Goal: Task Accomplishment & Management: Complete application form

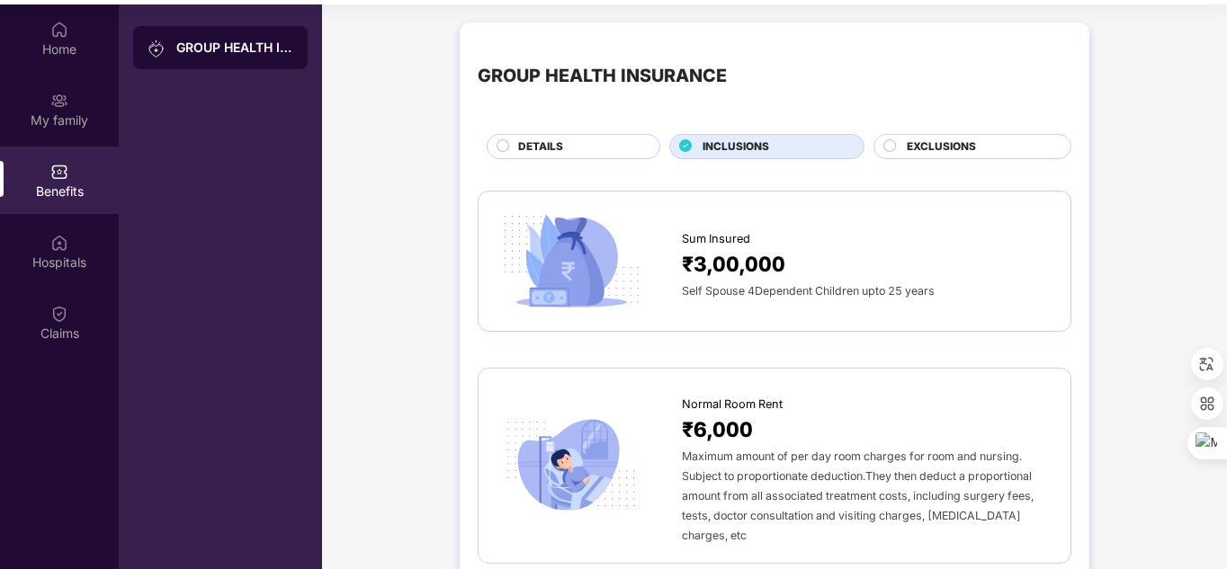
scroll to position [95, 0]
click at [557, 142] on span "DETAILS" at bounding box center [540, 147] width 45 height 17
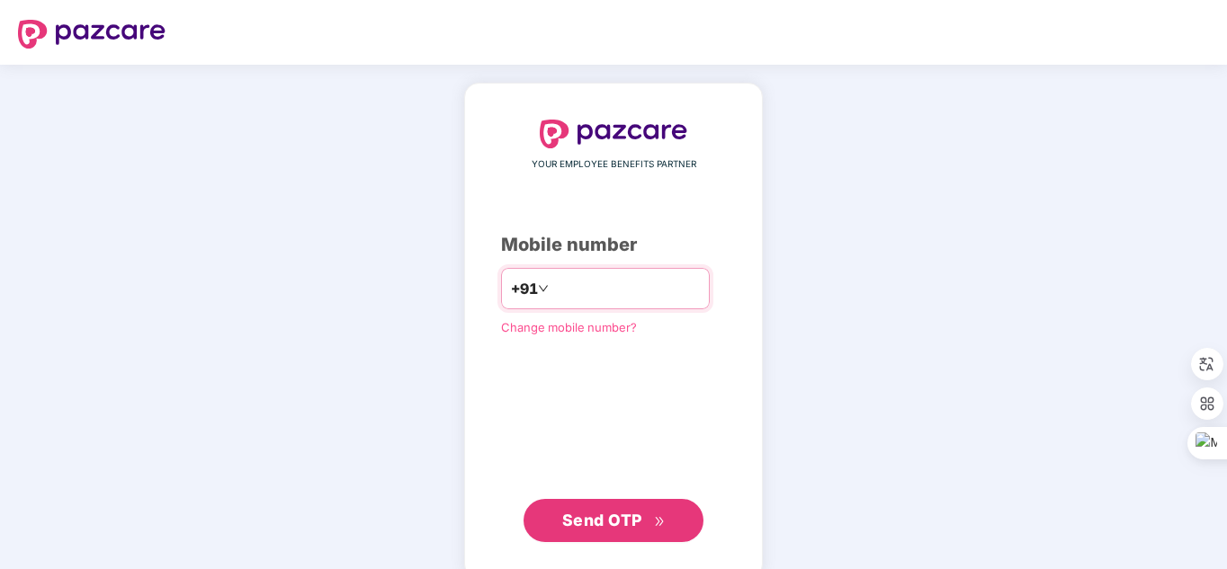
type input "*"
type input "**********"
click at [641, 511] on span "Send OTP" at bounding box center [602, 520] width 80 height 19
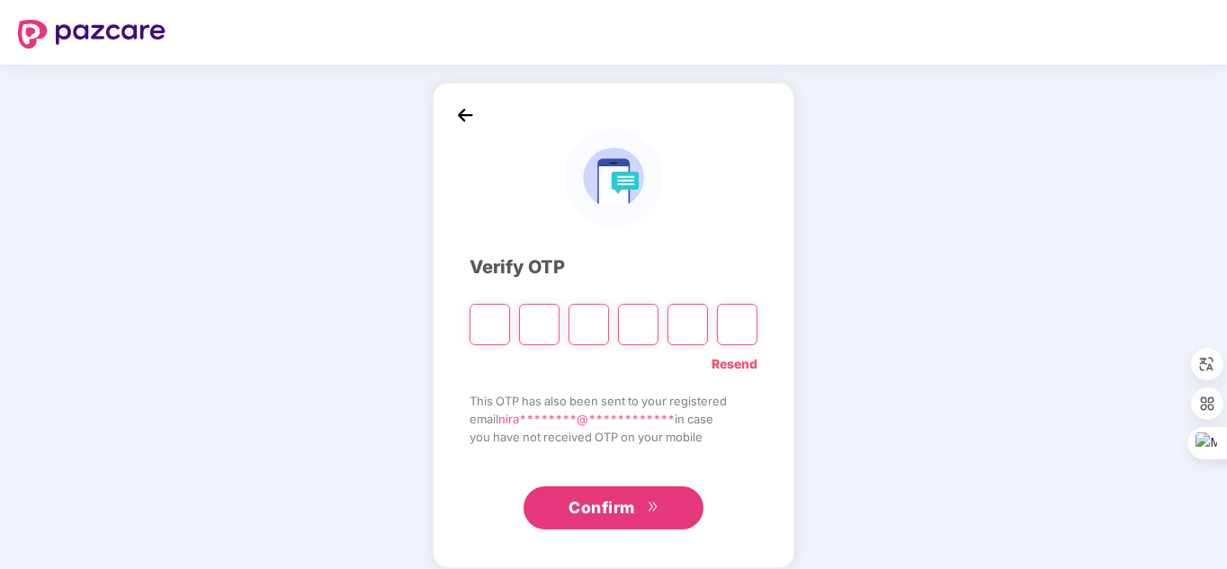
type input "*"
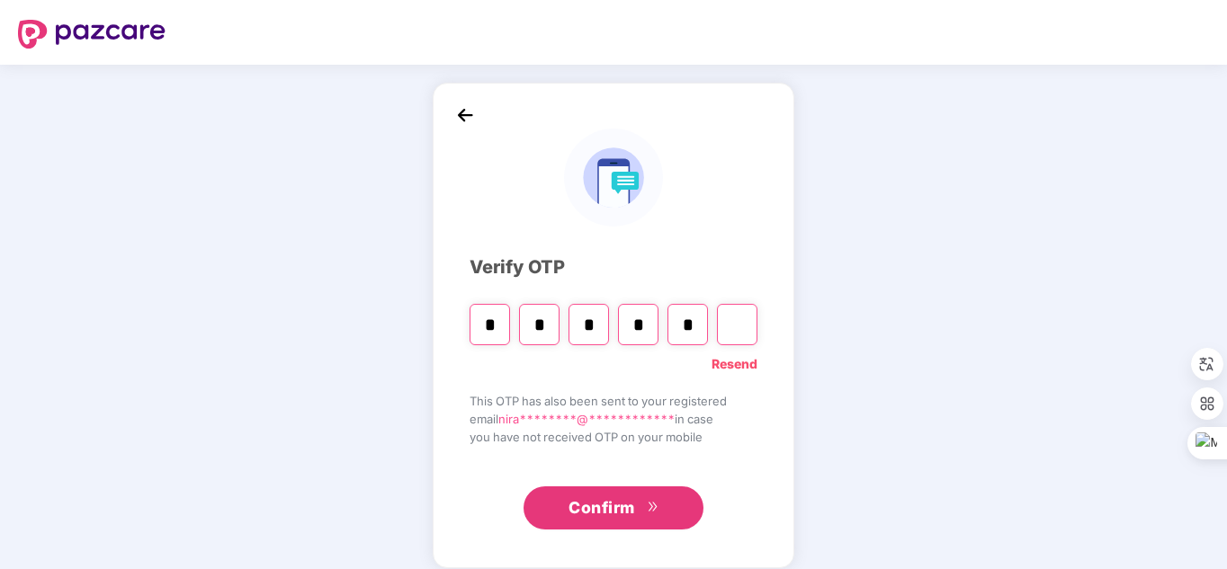
type input "*"
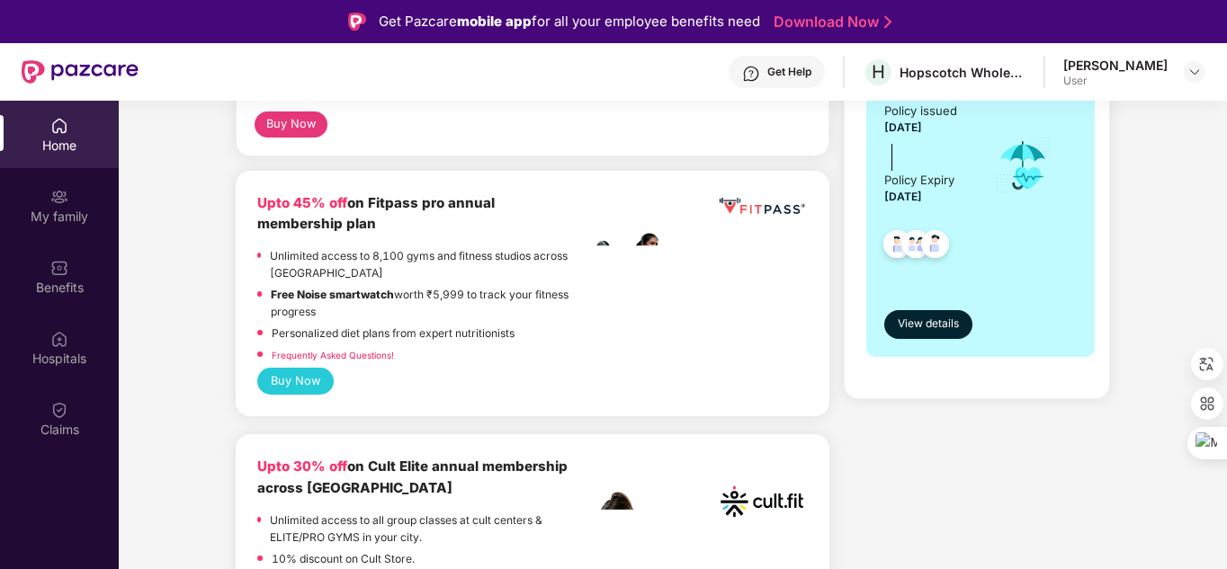
scroll to position [421, 0]
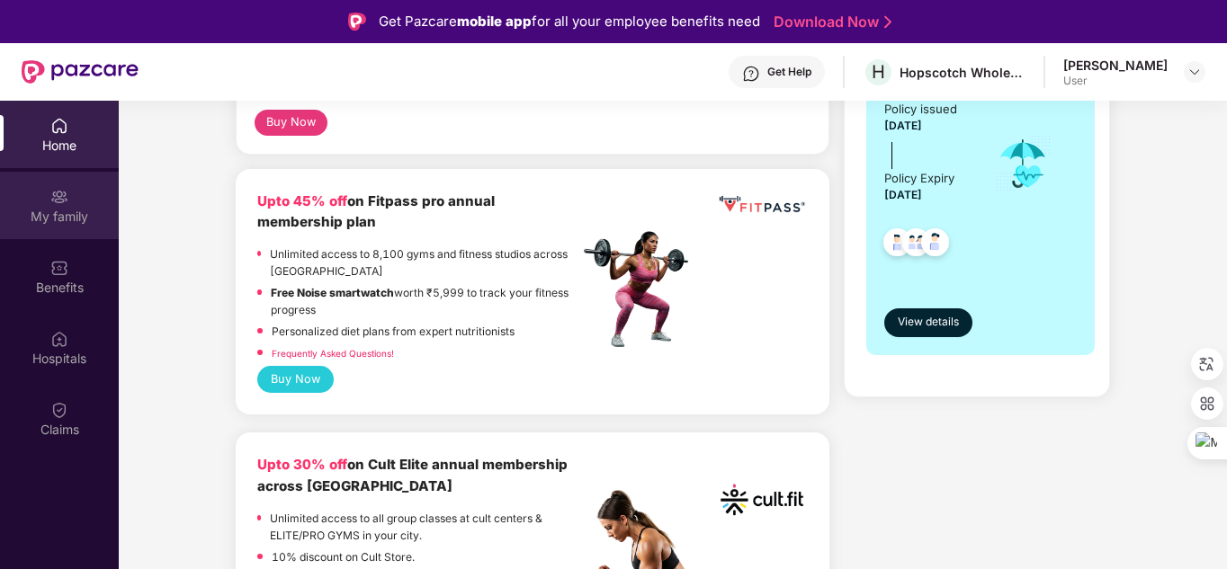
click at [83, 223] on div "My family" at bounding box center [59, 217] width 119 height 18
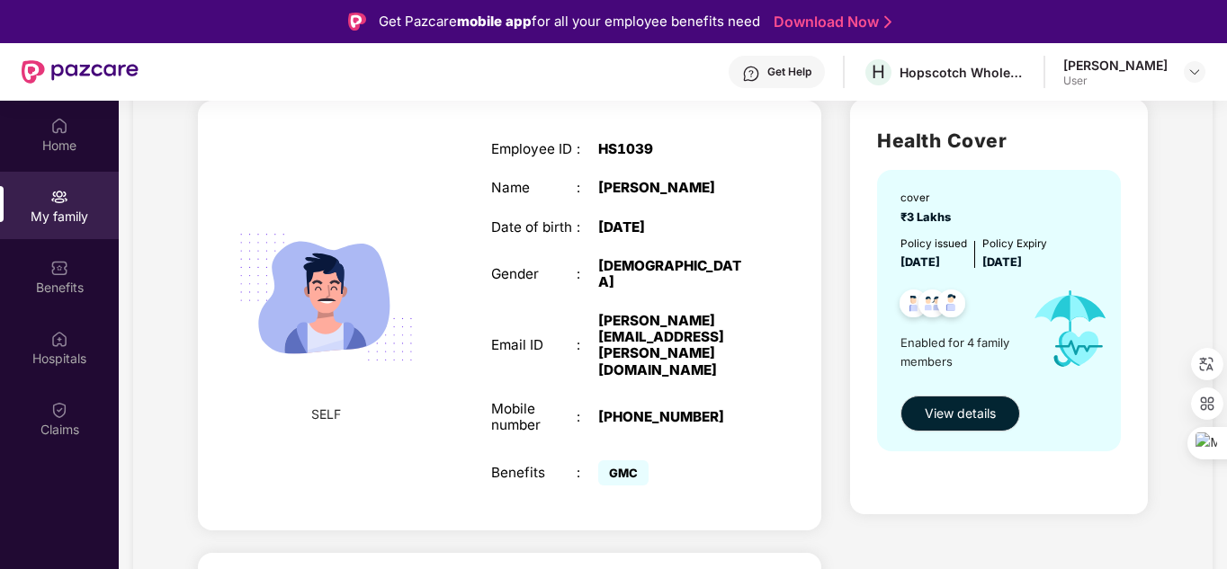
scroll to position [123, 0]
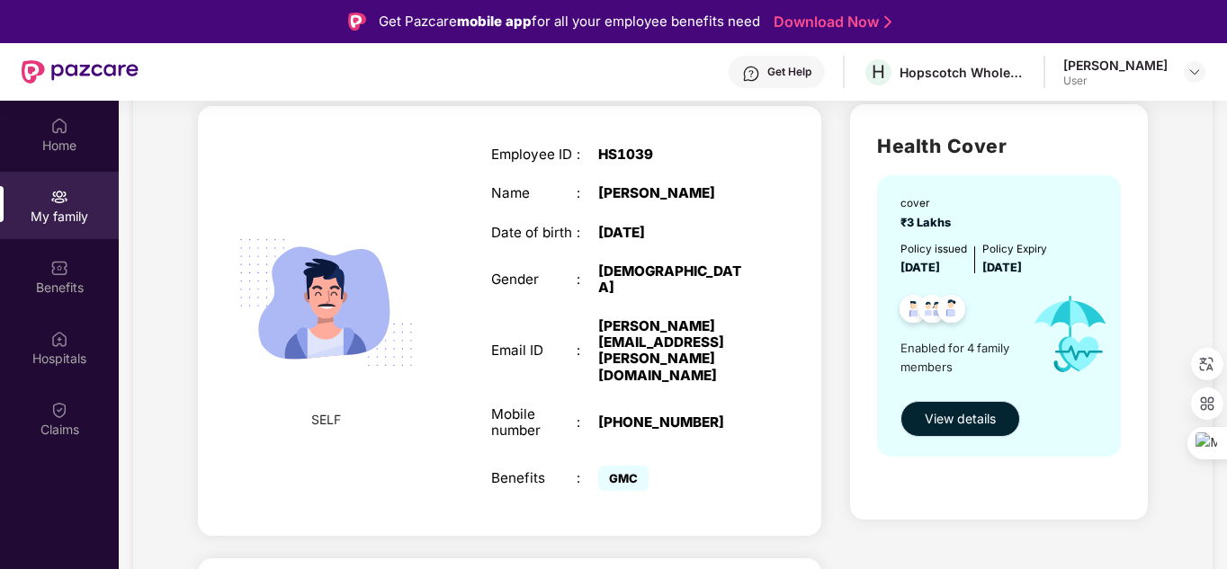
click at [974, 421] on span "View details" at bounding box center [960, 419] width 71 height 20
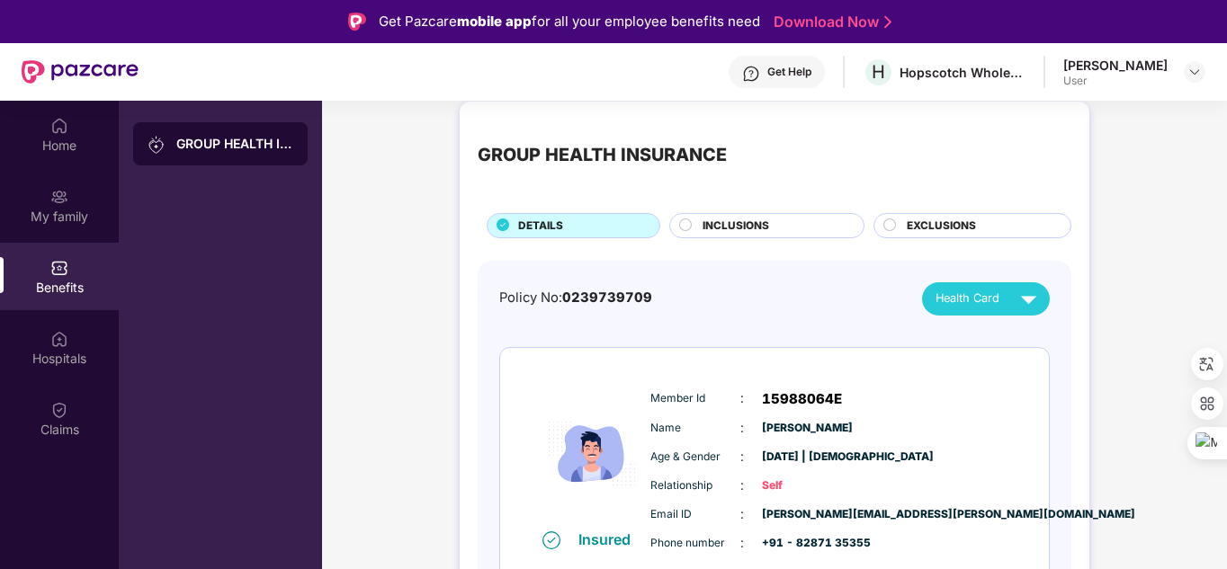
scroll to position [16, 0]
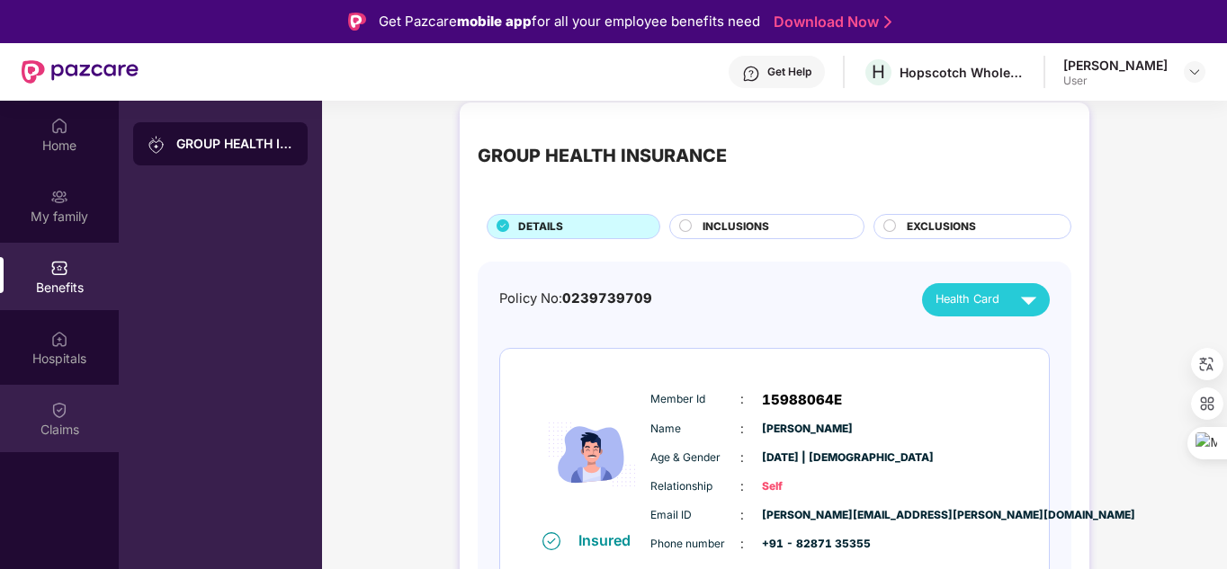
click at [64, 434] on div "Claims" at bounding box center [59, 430] width 119 height 18
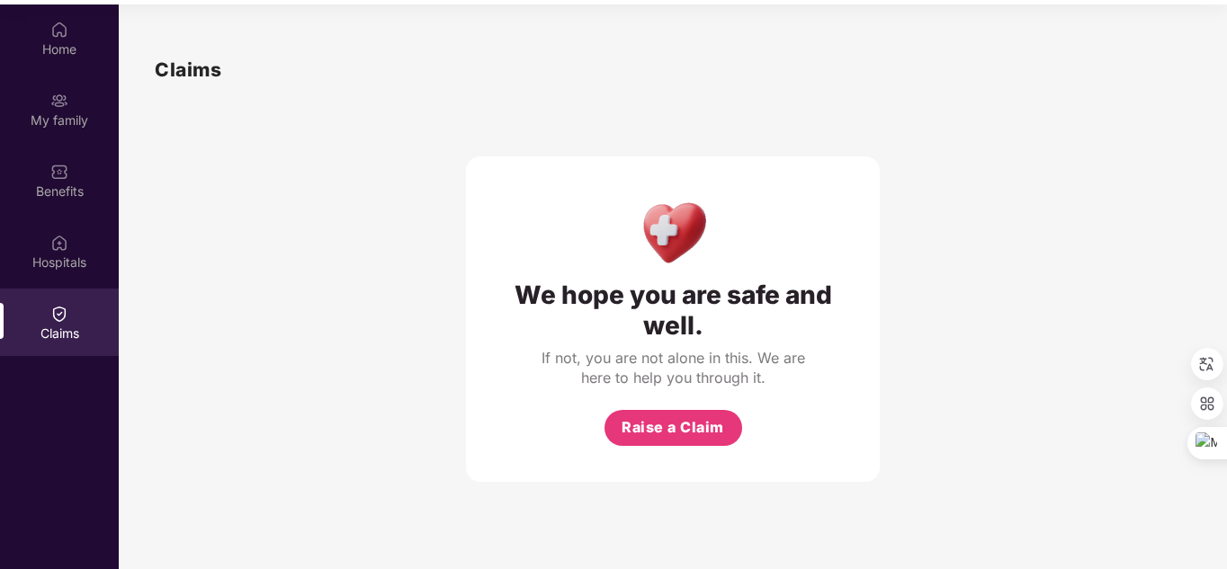
scroll to position [101, 0]
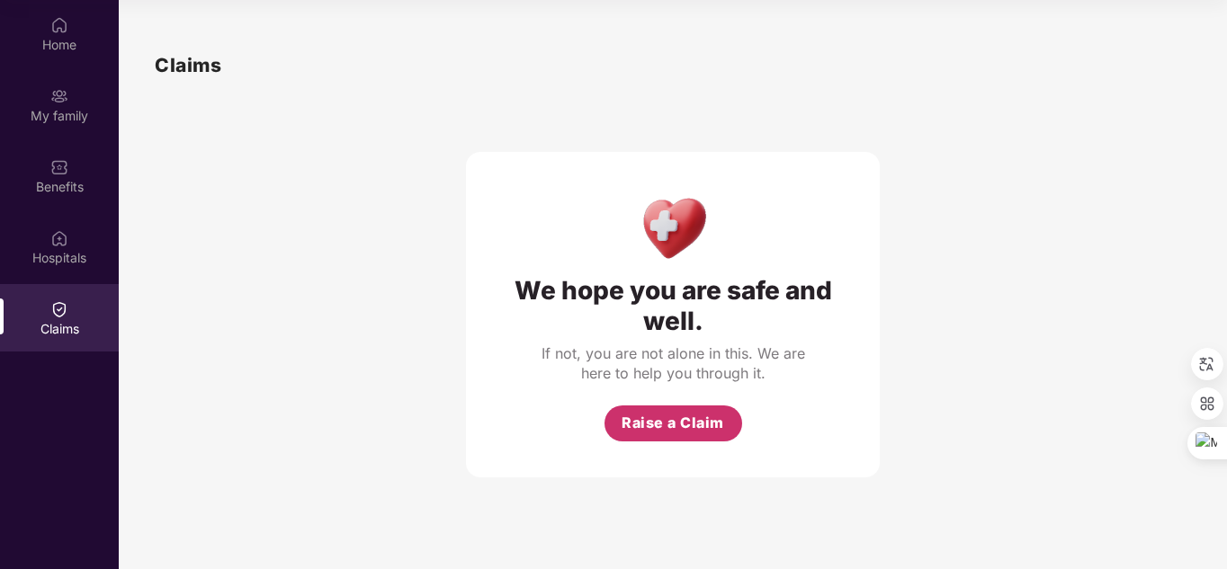
click at [671, 438] on button "Raise a Claim" at bounding box center [673, 424] width 138 height 36
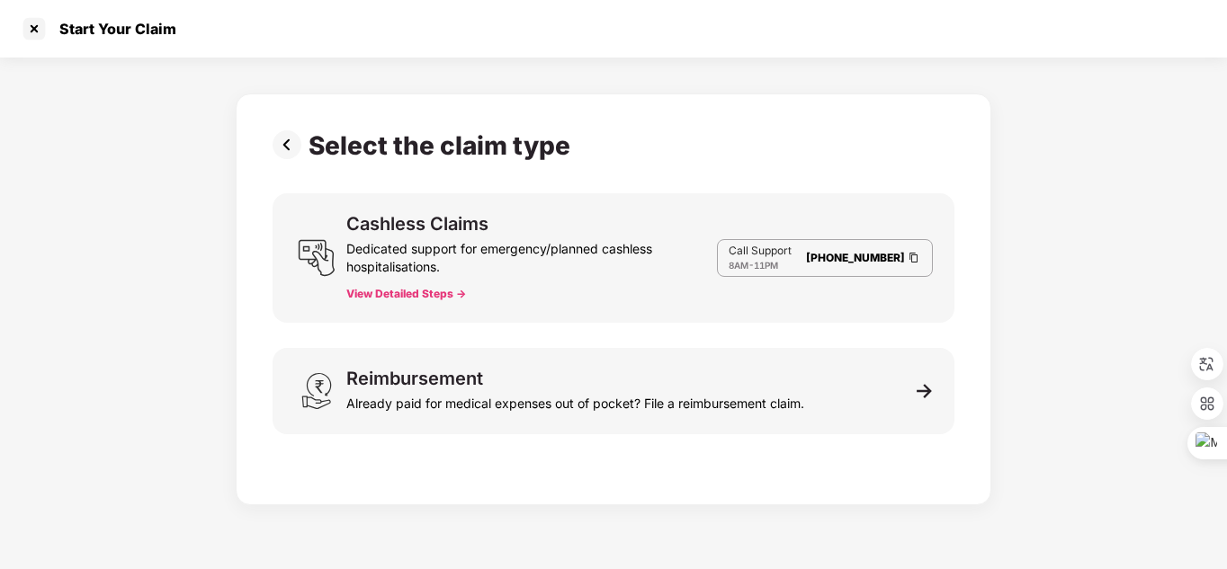
scroll to position [43, 0]
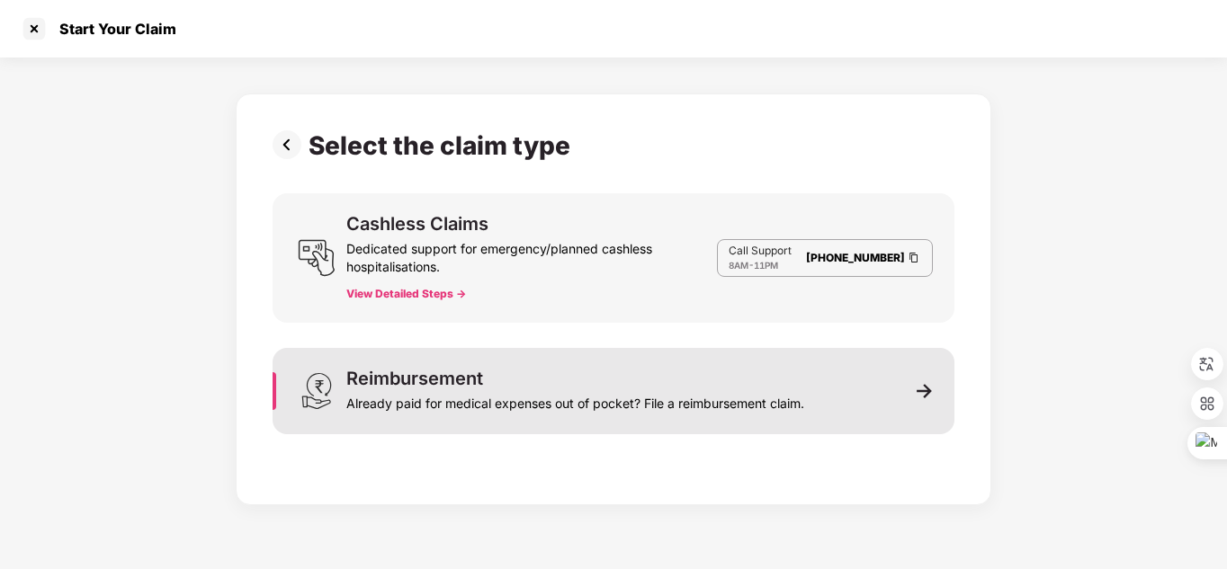
click at [920, 400] on div "Reimbursement Already paid for medical expenses out of pocket? File a reimburse…" at bounding box center [614, 391] width 682 height 86
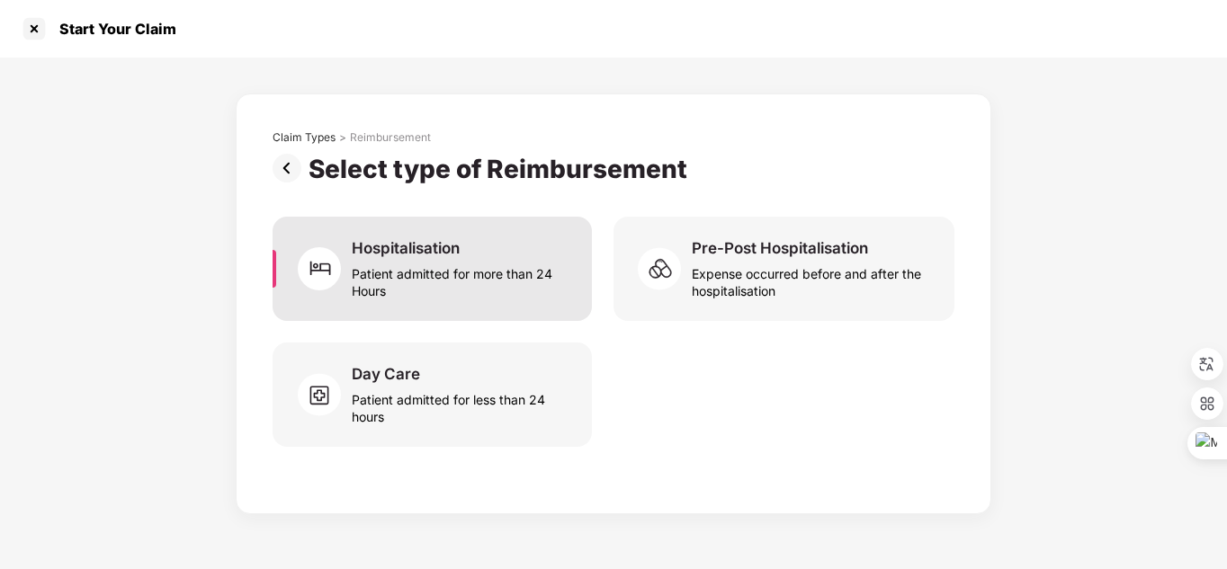
click at [545, 273] on div "Patient admitted for more than 24 Hours" at bounding box center [461, 278] width 219 height 41
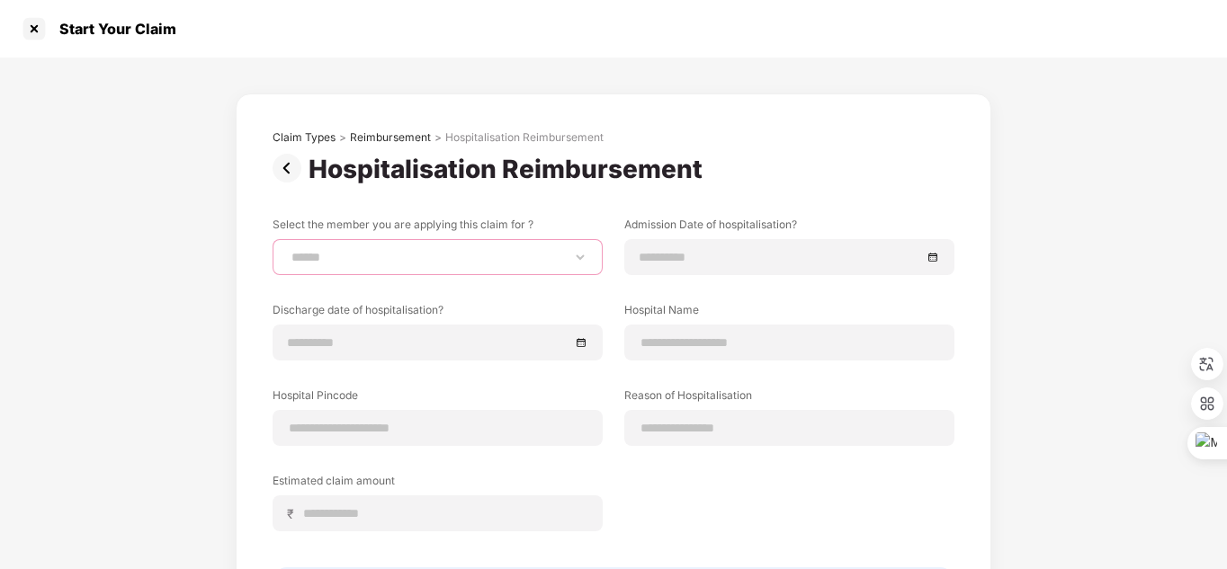
click at [566, 264] on select "**********" at bounding box center [438, 257] width 300 height 14
select select "**********"
click at [288, 250] on select "**********" at bounding box center [438, 257] width 300 height 14
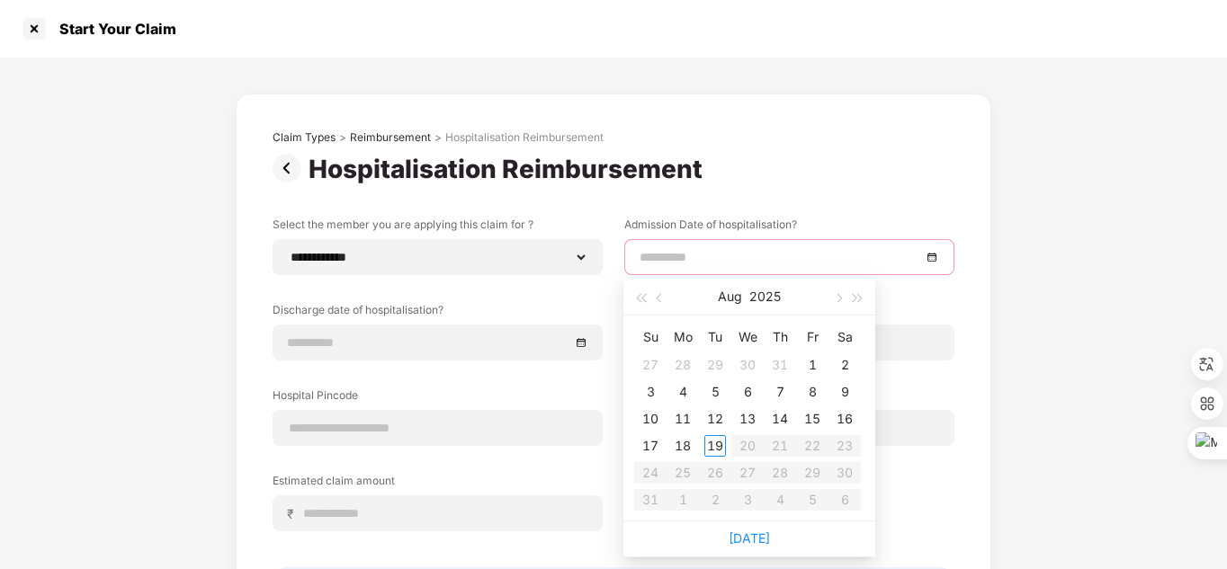
click at [694, 256] on input at bounding box center [781, 257] width 282 height 20
type input "**********"
click at [844, 371] on div "2" at bounding box center [845, 365] width 22 height 22
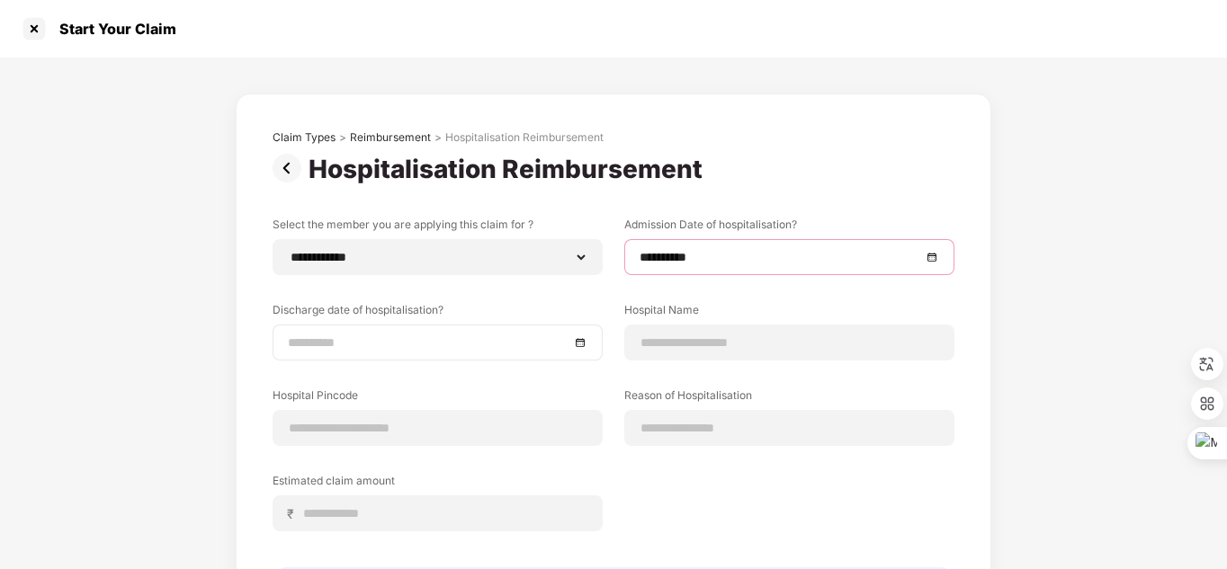
click at [578, 345] on div at bounding box center [438, 343] width 300 height 20
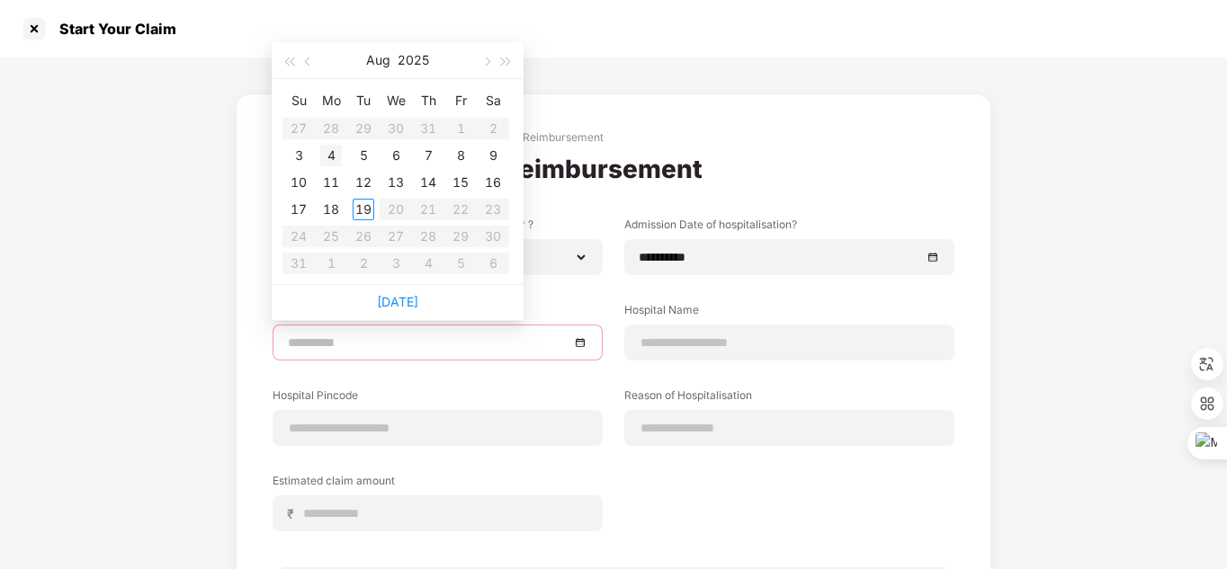
type input "**********"
click at [335, 154] on div "4" at bounding box center [331, 156] width 22 height 22
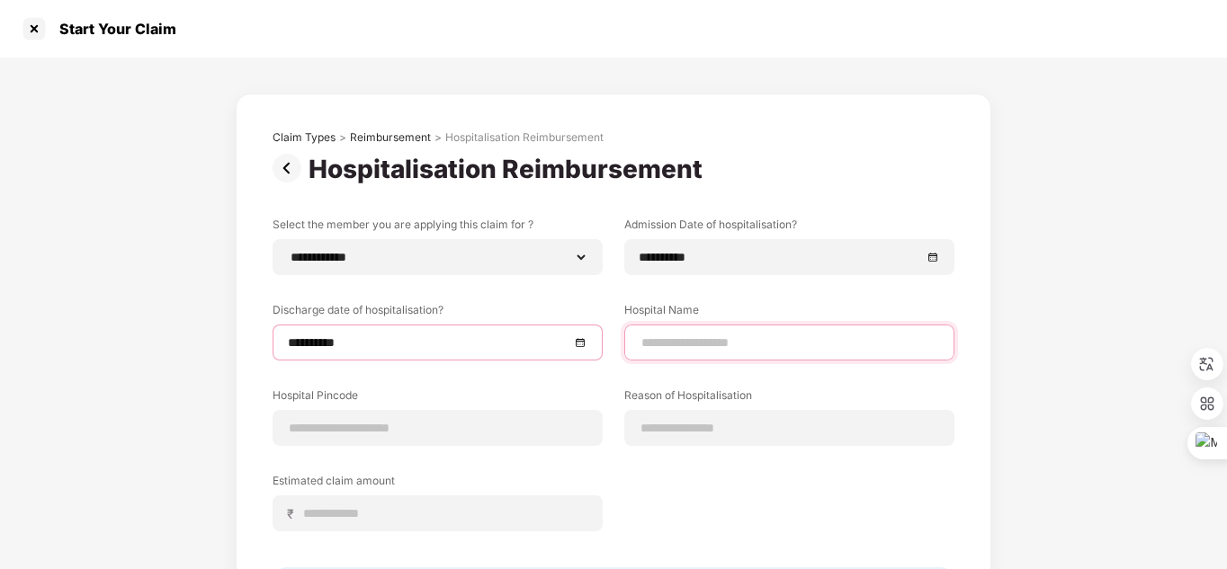
click at [687, 341] on input at bounding box center [790, 343] width 300 height 19
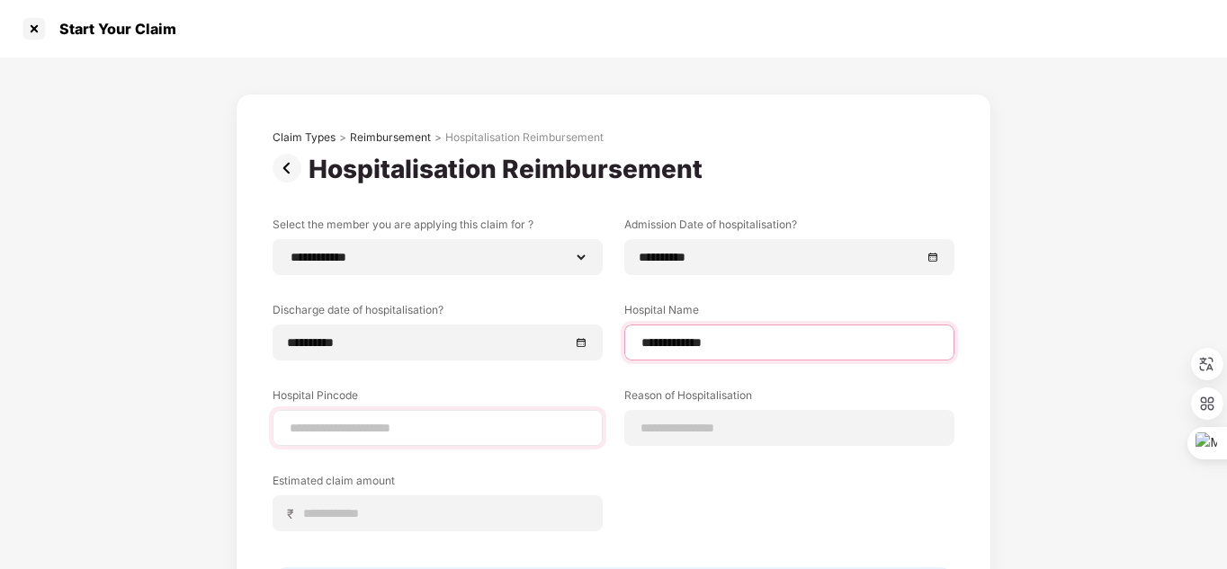
type input "**********"
click at [455, 434] on input at bounding box center [438, 428] width 300 height 19
type input "******"
select select "*********"
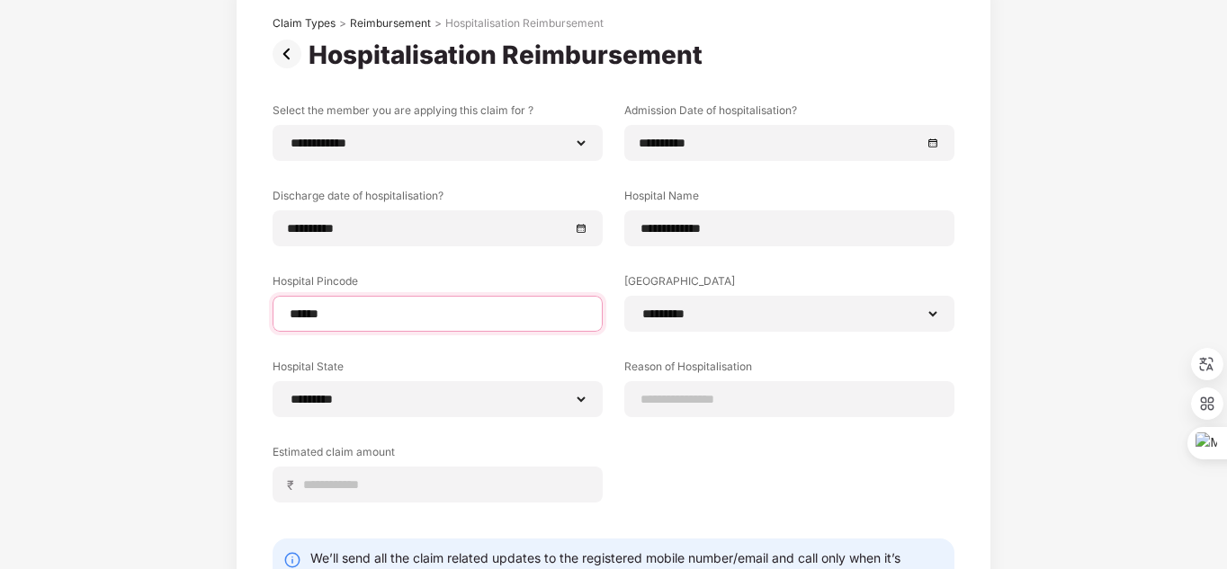
scroll to position [126, 0]
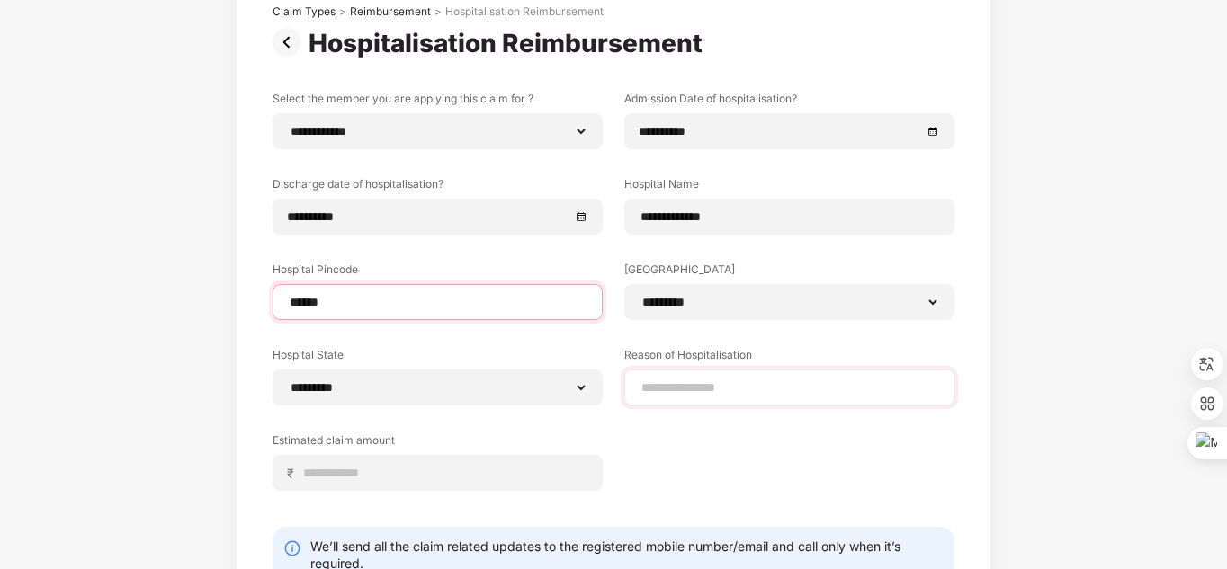
type input "******"
click at [746, 391] on input at bounding box center [790, 388] width 300 height 19
type input "*"
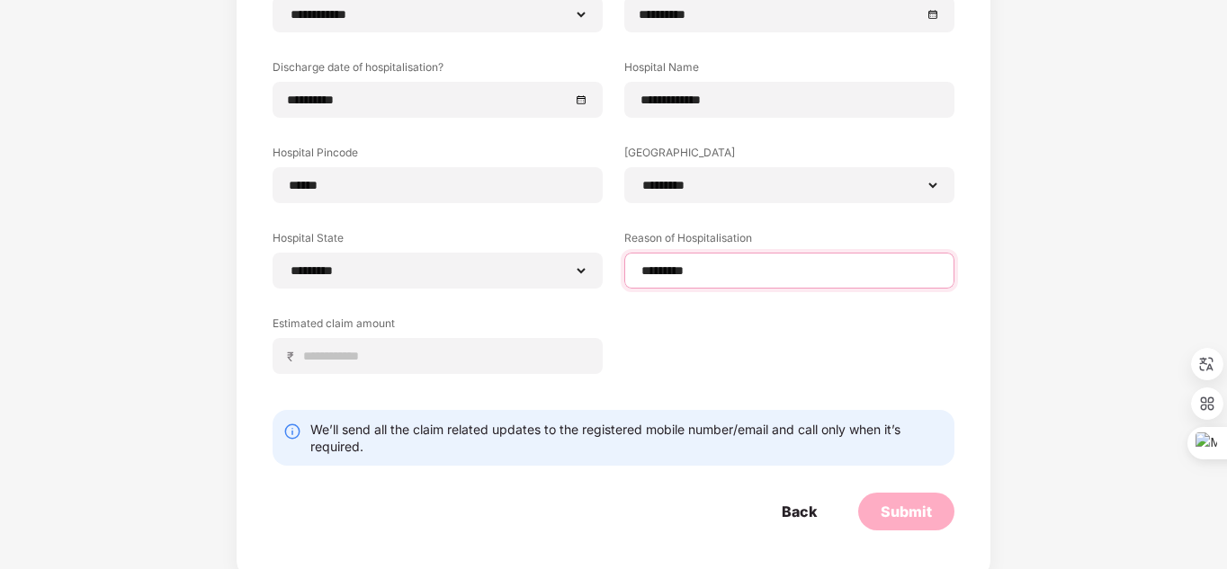
scroll to position [244, 0]
type input "*"
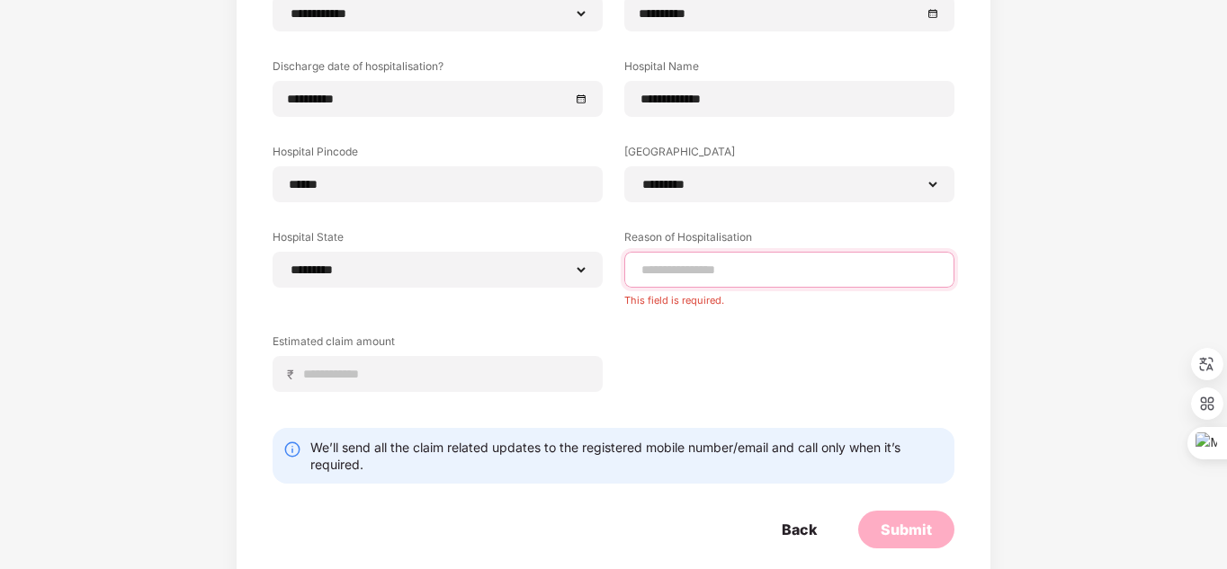
paste input "**********"
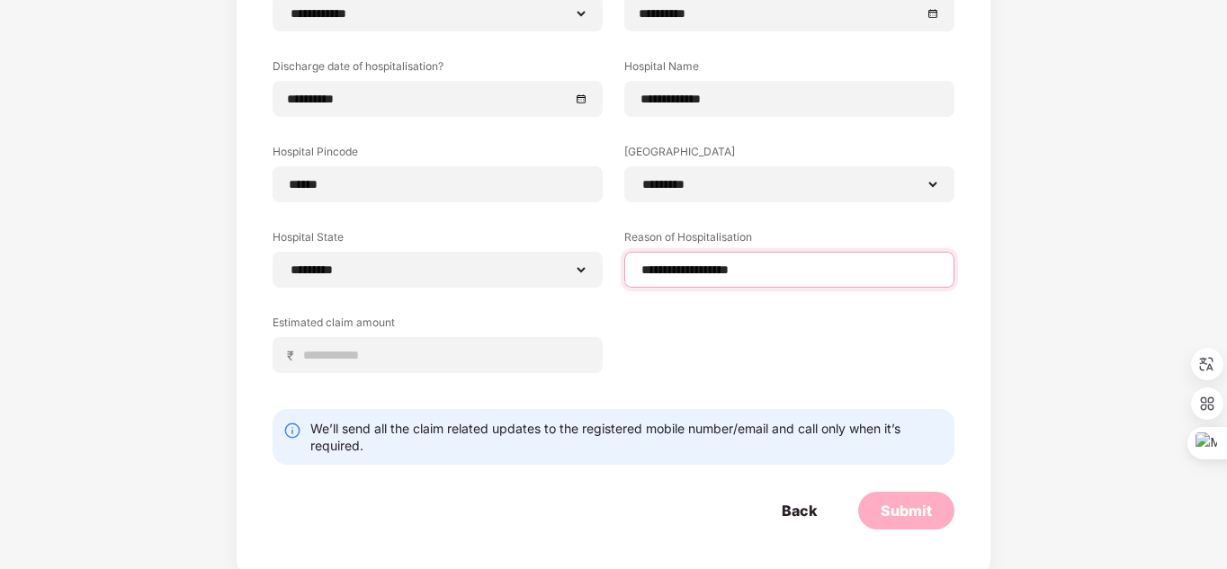
click at [645, 271] on input "**********" at bounding box center [790, 270] width 300 height 19
type input "**********"
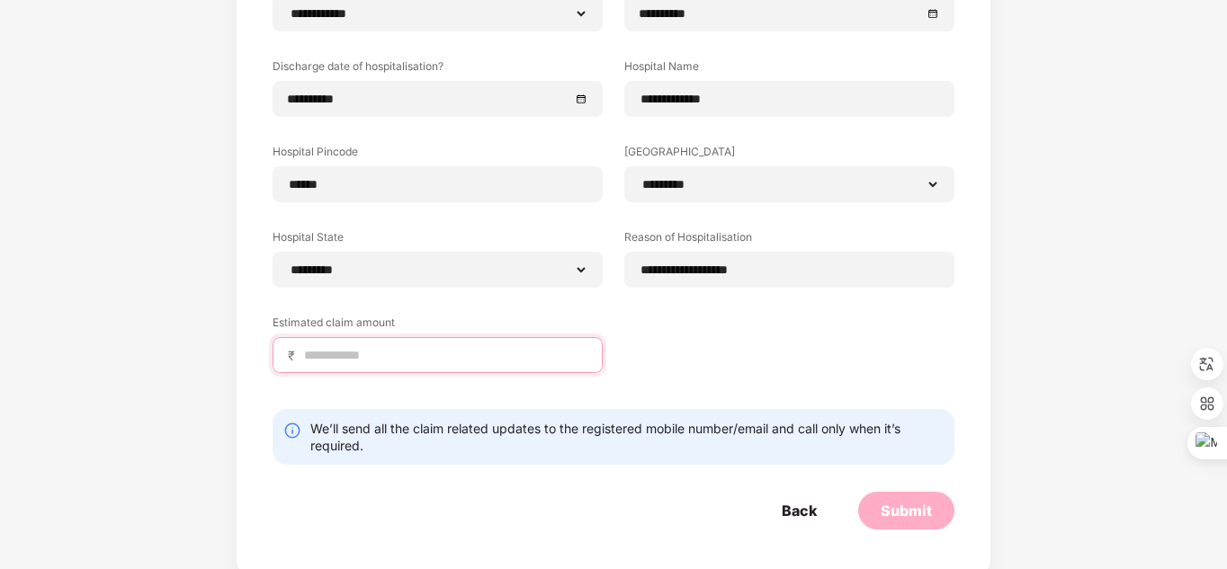
click at [434, 355] on input at bounding box center [444, 355] width 285 height 19
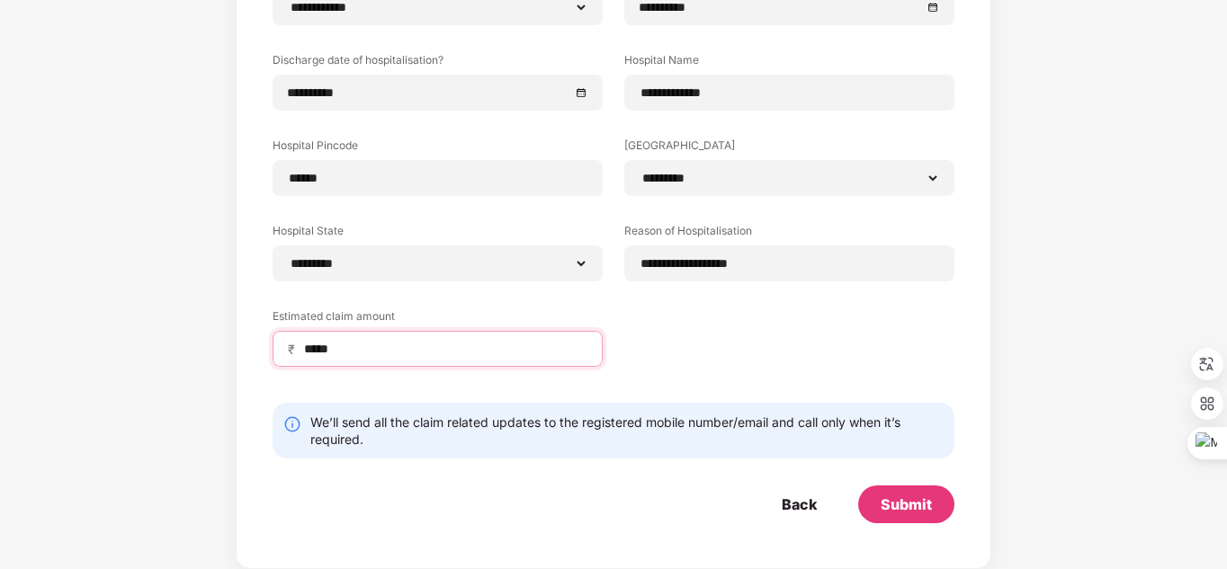
type input "*****"
click at [749, 351] on div "**********" at bounding box center [614, 180] width 682 height 427
click at [907, 490] on div "Submit" at bounding box center [906, 505] width 96 height 38
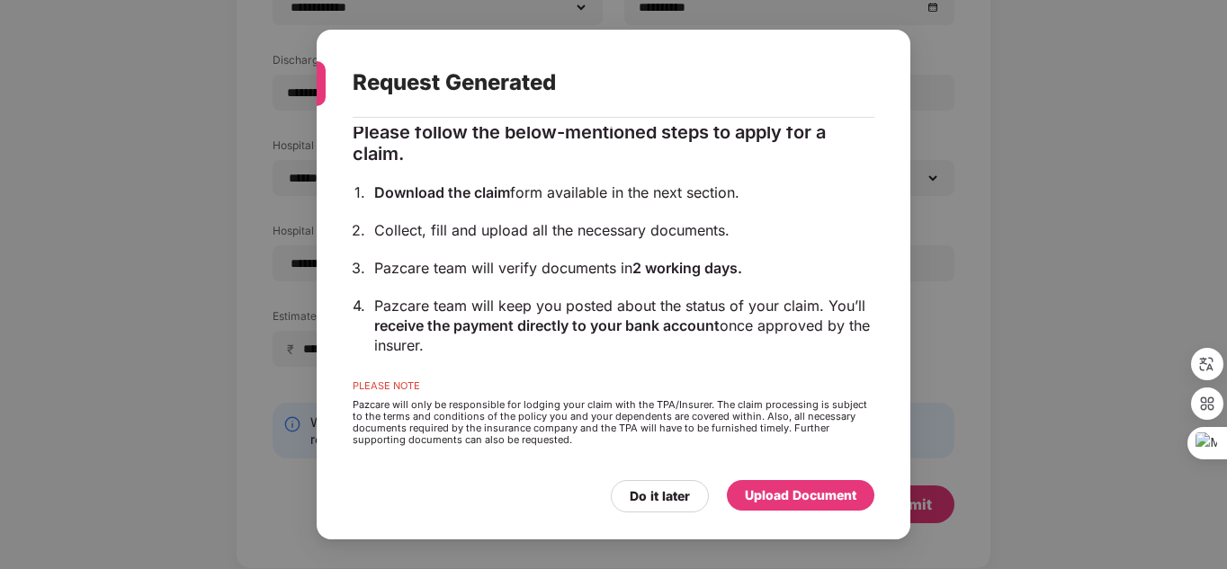
scroll to position [153, 0]
click at [818, 498] on div "Upload Document" at bounding box center [801, 496] width 112 height 20
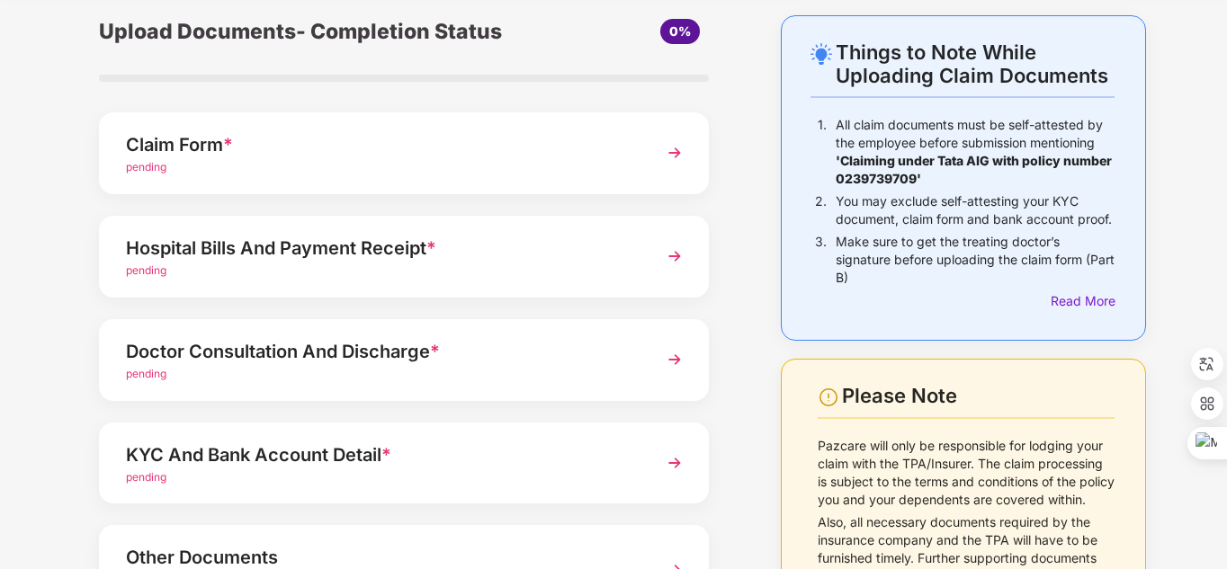
scroll to position [68, 0]
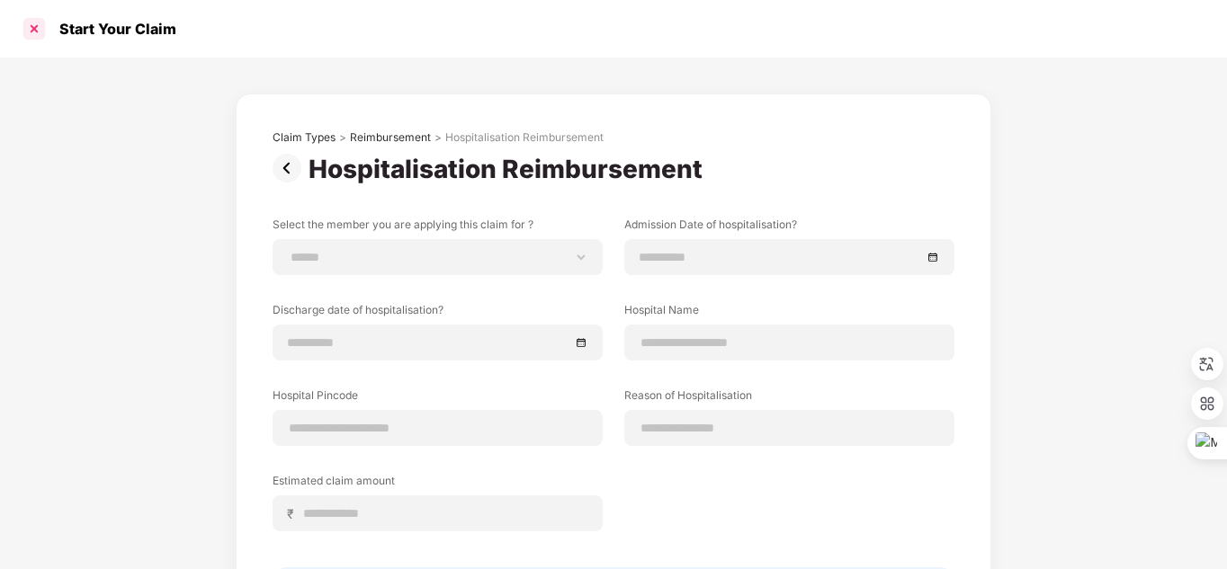
click at [33, 29] on div at bounding box center [34, 28] width 29 height 29
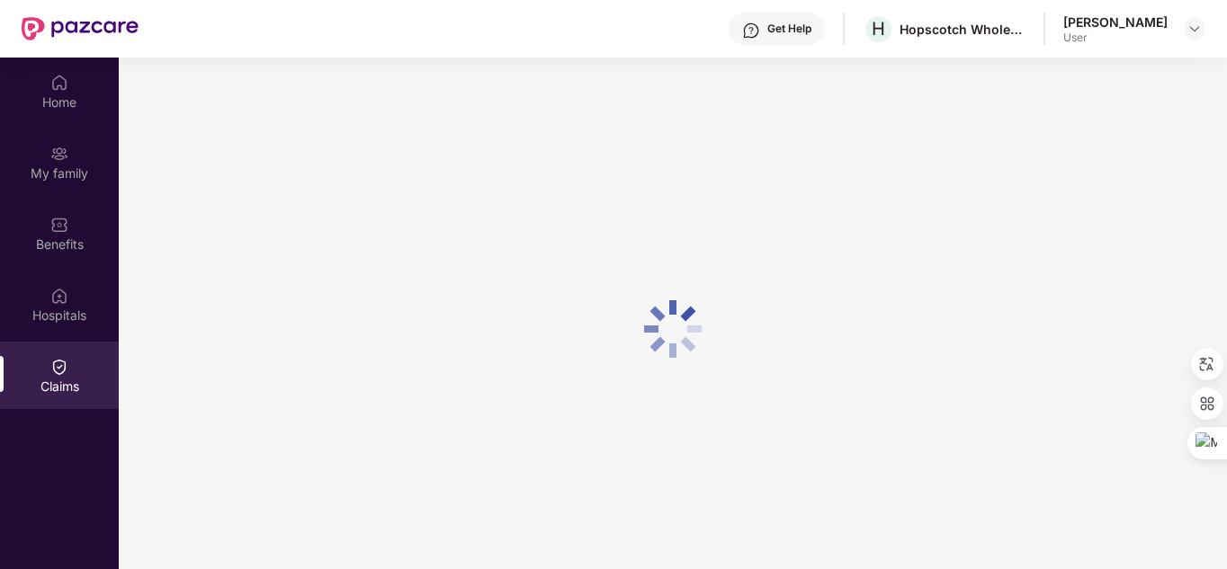
scroll to position [101, 0]
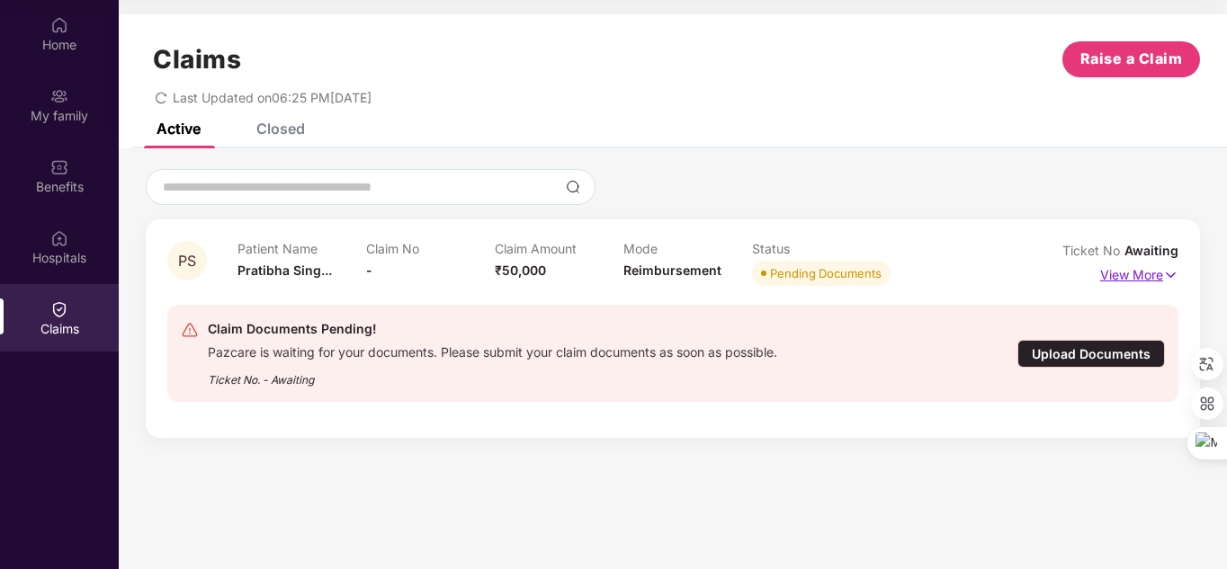
click at [1167, 275] on img at bounding box center [1170, 275] width 15 height 20
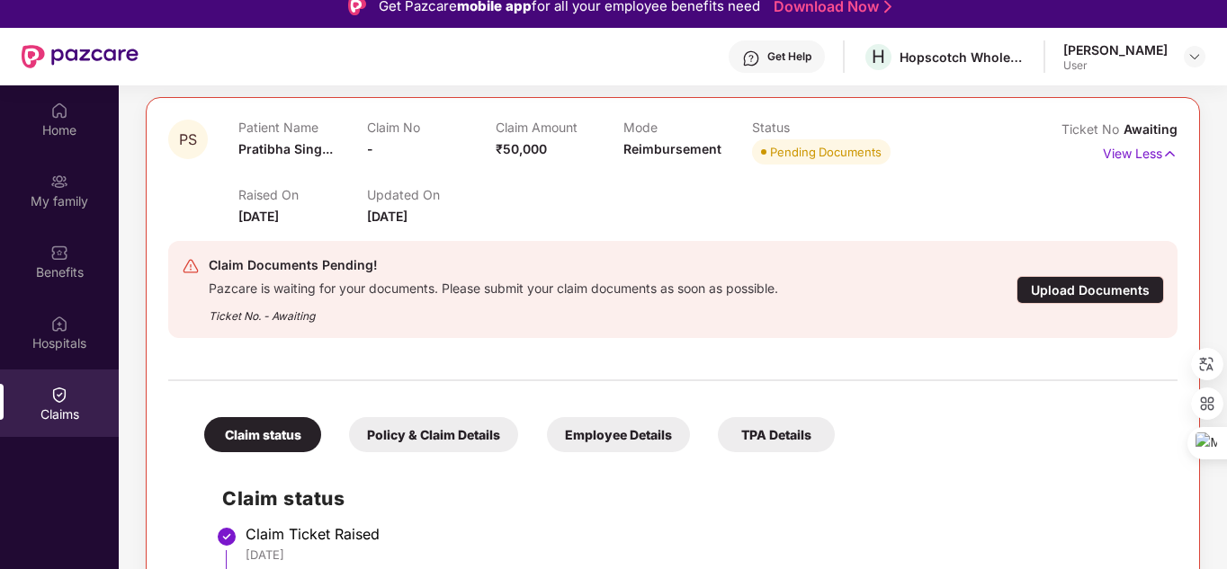
scroll to position [15, 0]
click at [1114, 282] on div "Upload Documents" at bounding box center [1090, 290] width 148 height 28
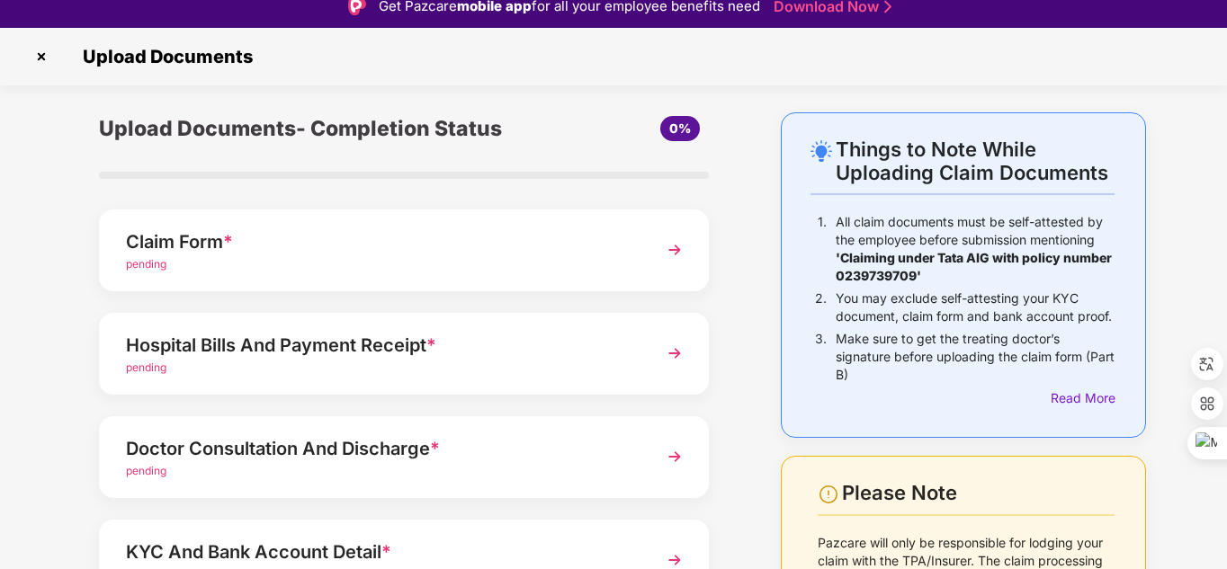
click at [194, 242] on div "Claim Form *" at bounding box center [380, 242] width 509 height 29
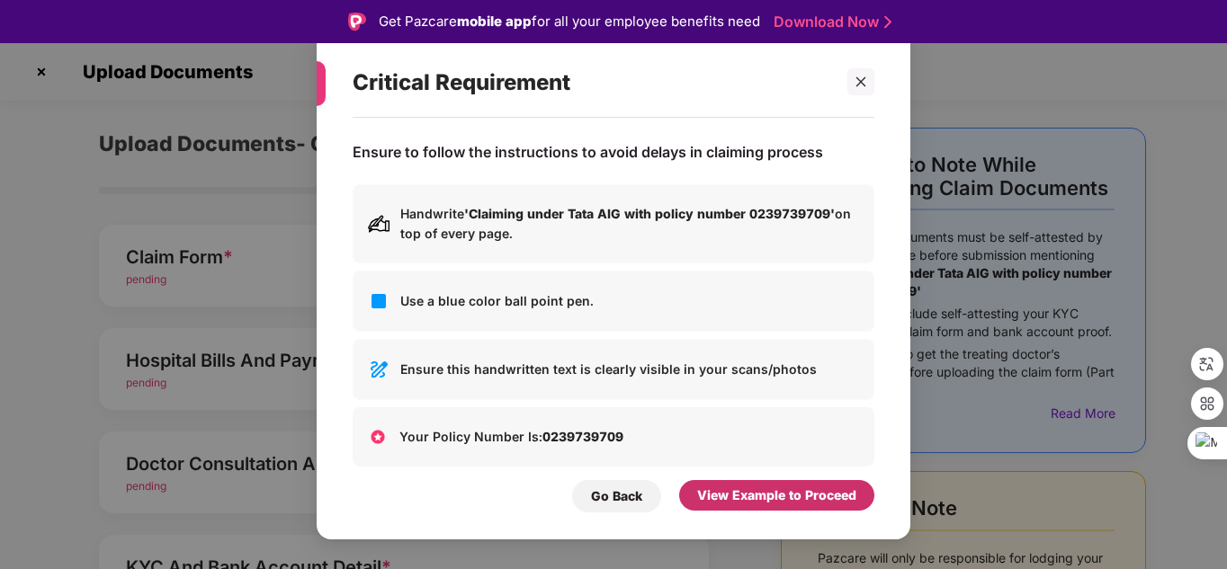
click at [782, 490] on div "View Example to Proceed" at bounding box center [776, 496] width 159 height 20
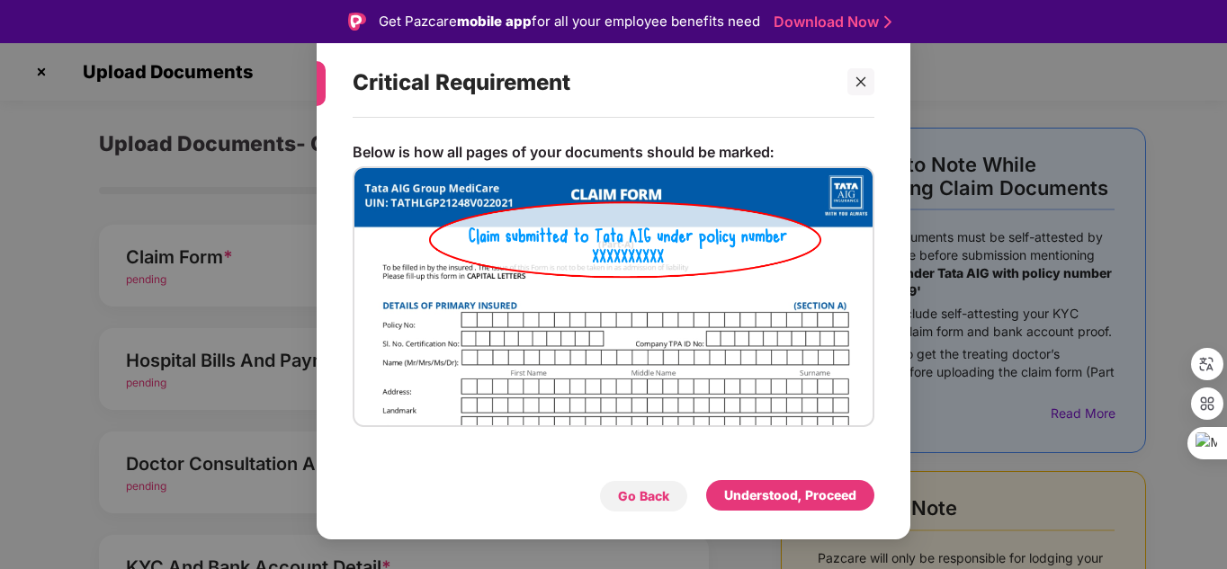
click at [631, 497] on div "Go Back" at bounding box center [643, 497] width 51 height 20
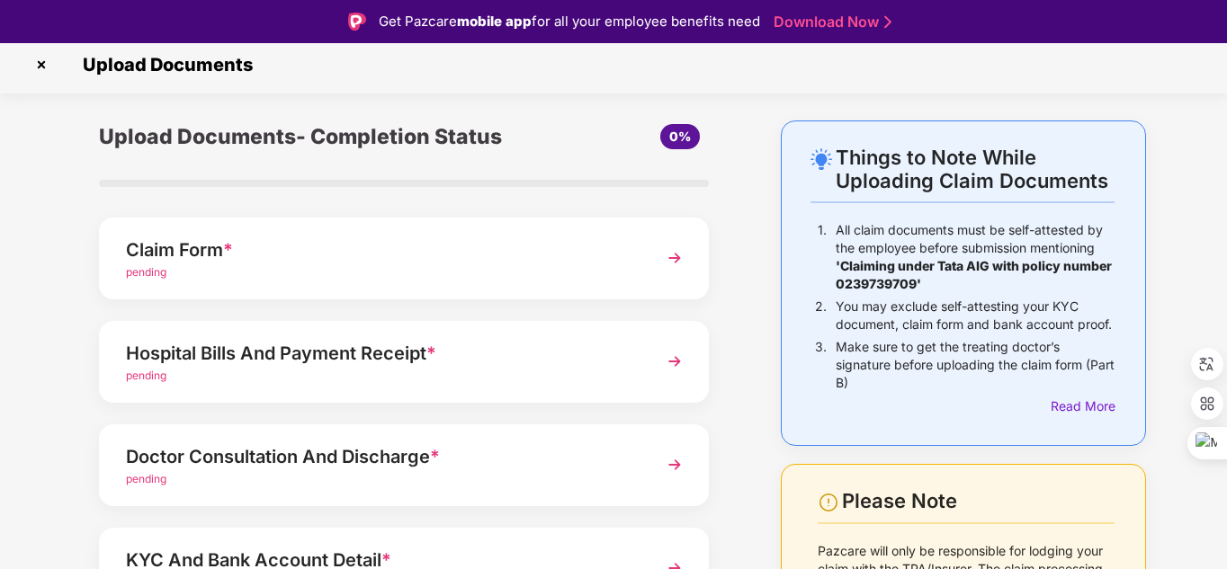
scroll to position [6, 0]
click at [142, 273] on span "pending" at bounding box center [146, 272] width 40 height 13
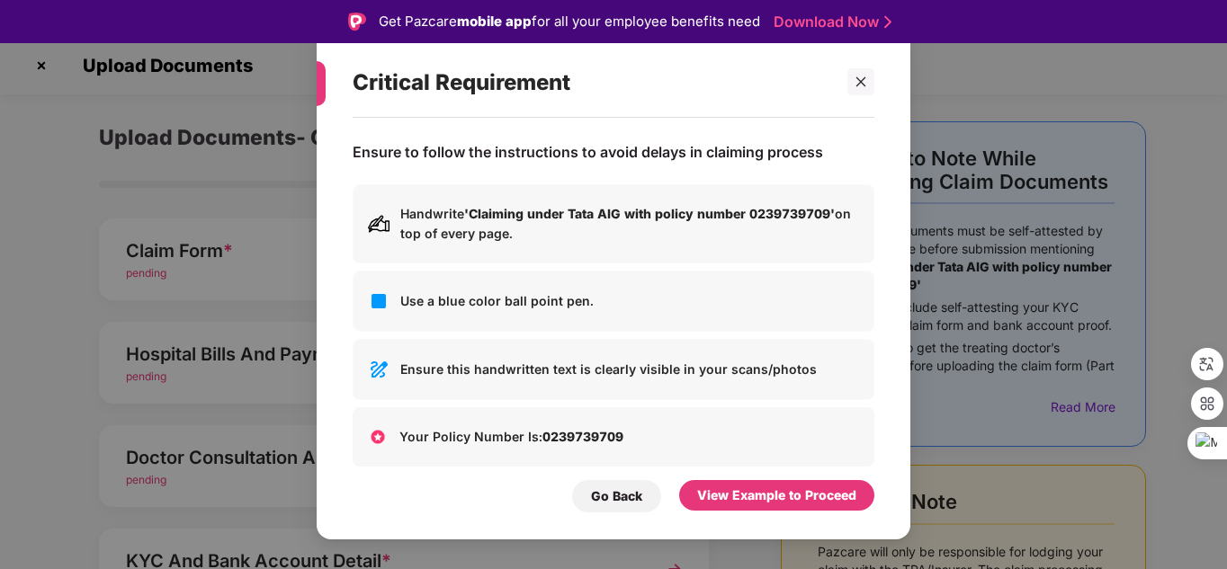
click at [604, 217] on b "'Claiming under Tata AIG with policy number 0239739709'" at bounding box center [649, 213] width 371 height 15
click at [611, 499] on div "Go Back" at bounding box center [616, 497] width 51 height 20
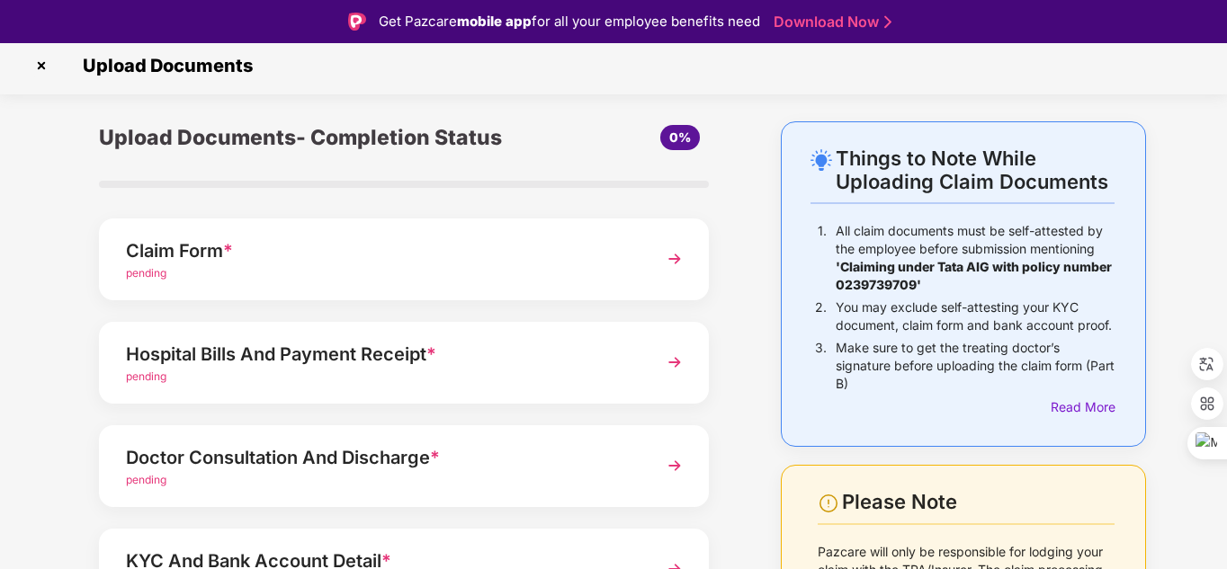
click at [672, 254] on img at bounding box center [674, 259] width 32 height 32
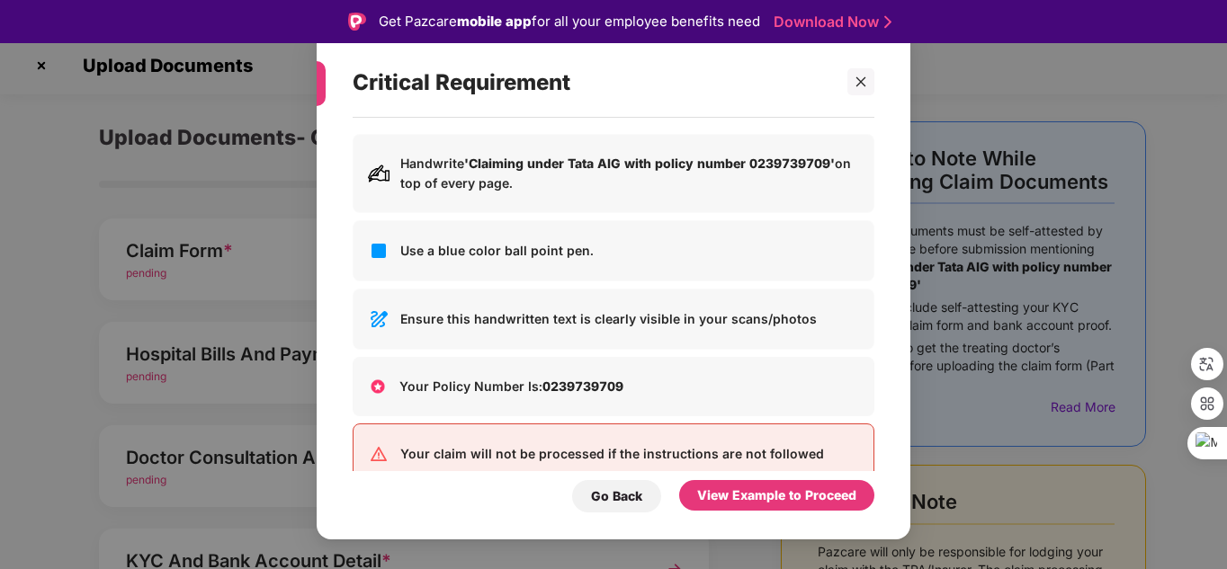
scroll to position [0, 0]
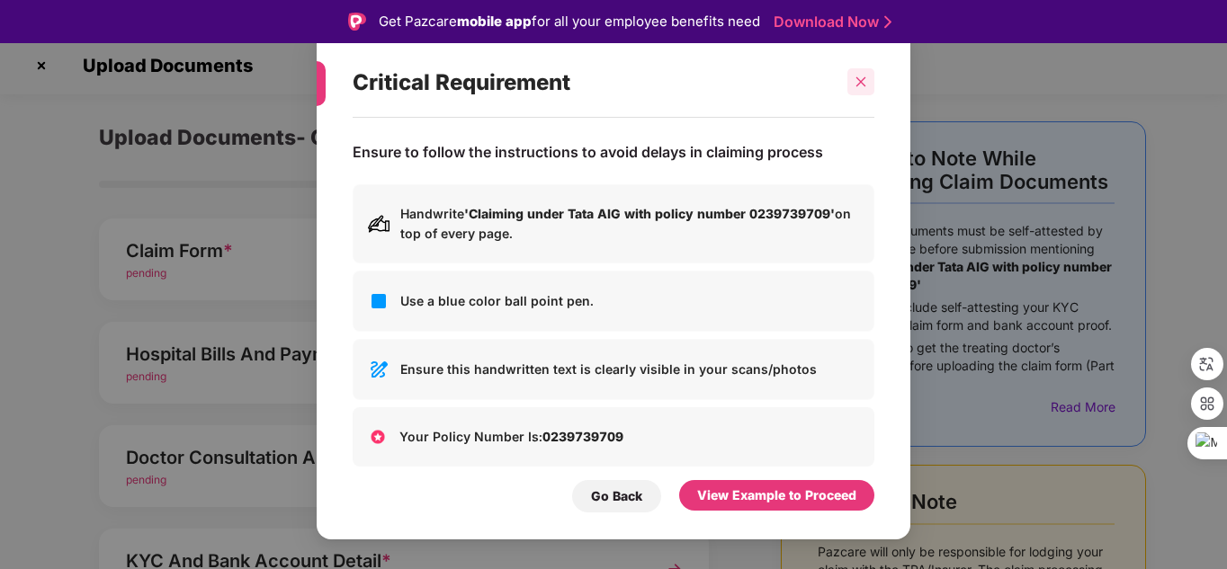
click at [860, 79] on icon "close" at bounding box center [860, 82] width 13 height 13
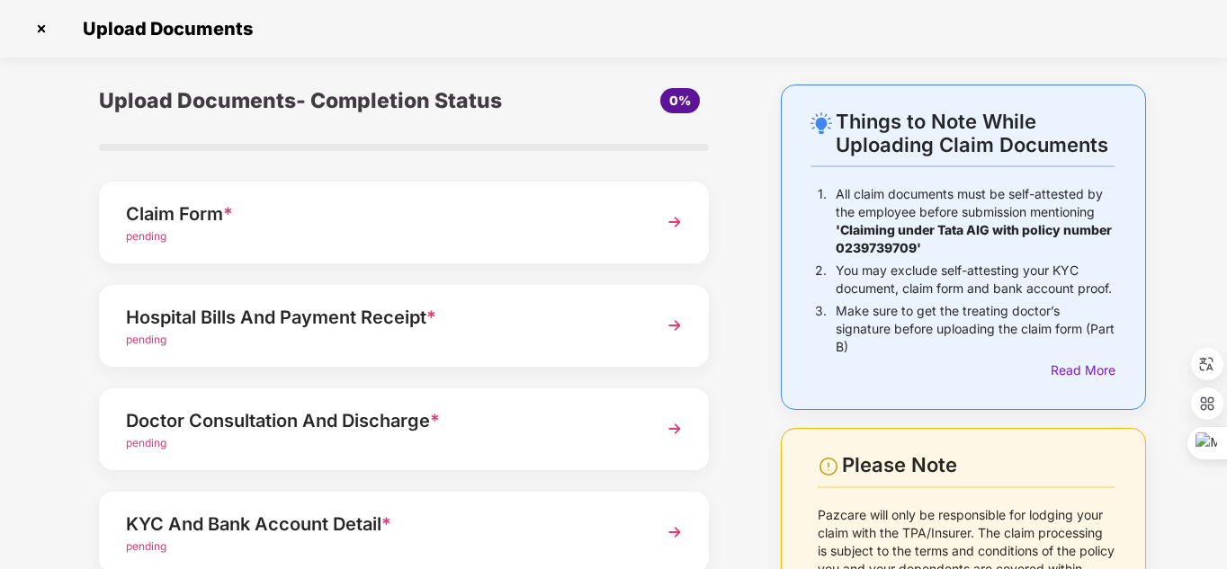
click at [39, 31] on img at bounding box center [41, 28] width 29 height 29
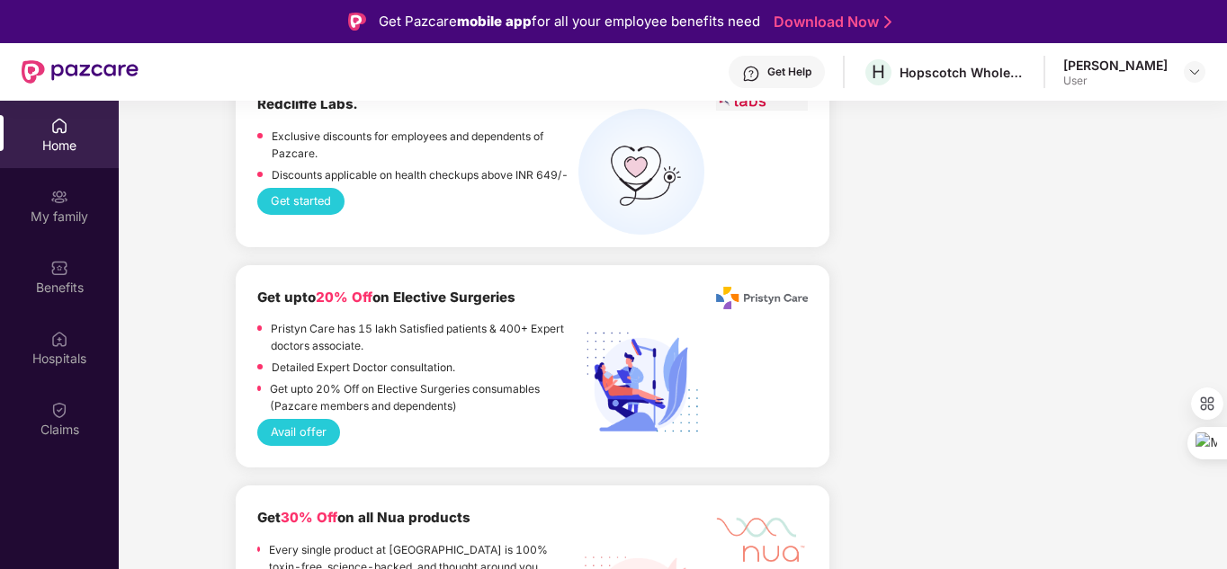
scroll to position [2356, 0]
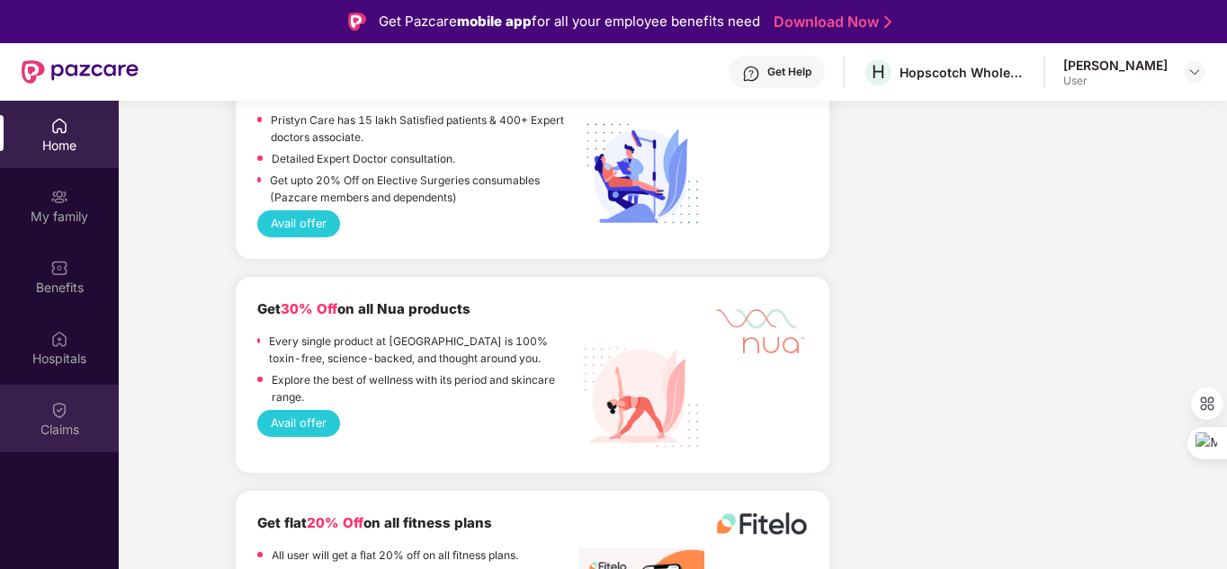
click at [61, 429] on div "Claims" at bounding box center [59, 430] width 119 height 18
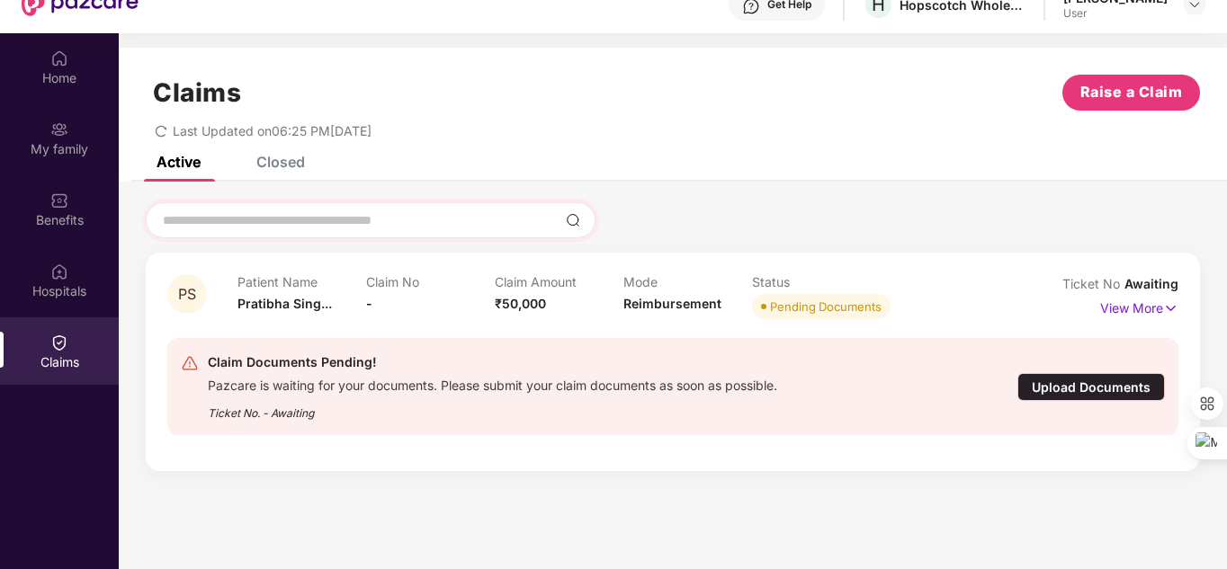
scroll to position [71, 0]
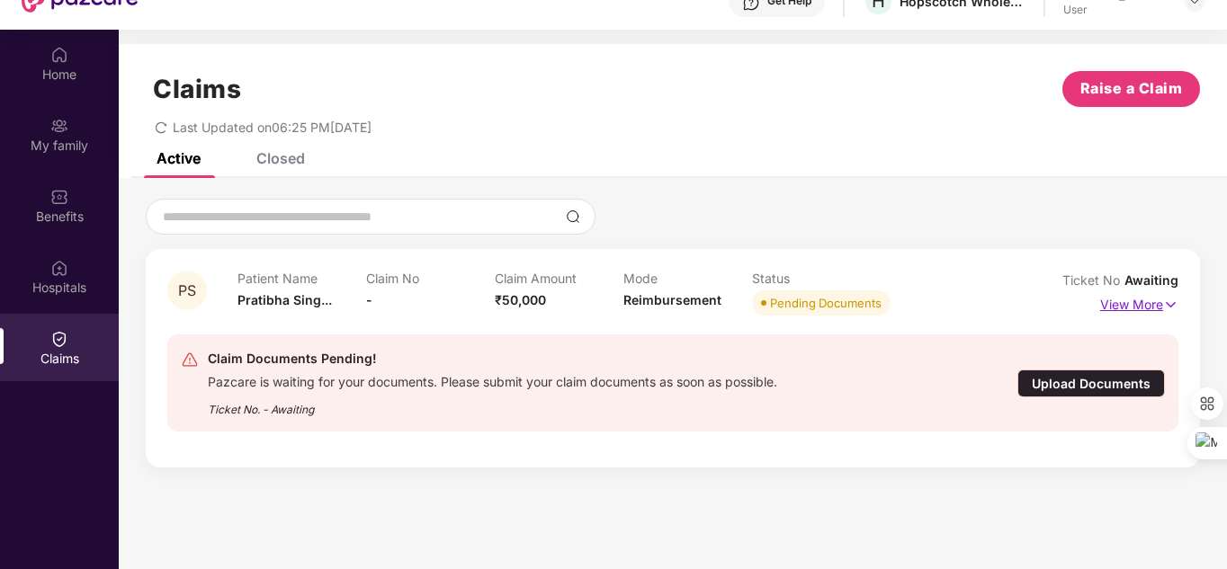
click at [1173, 304] on img at bounding box center [1170, 305] width 15 height 20
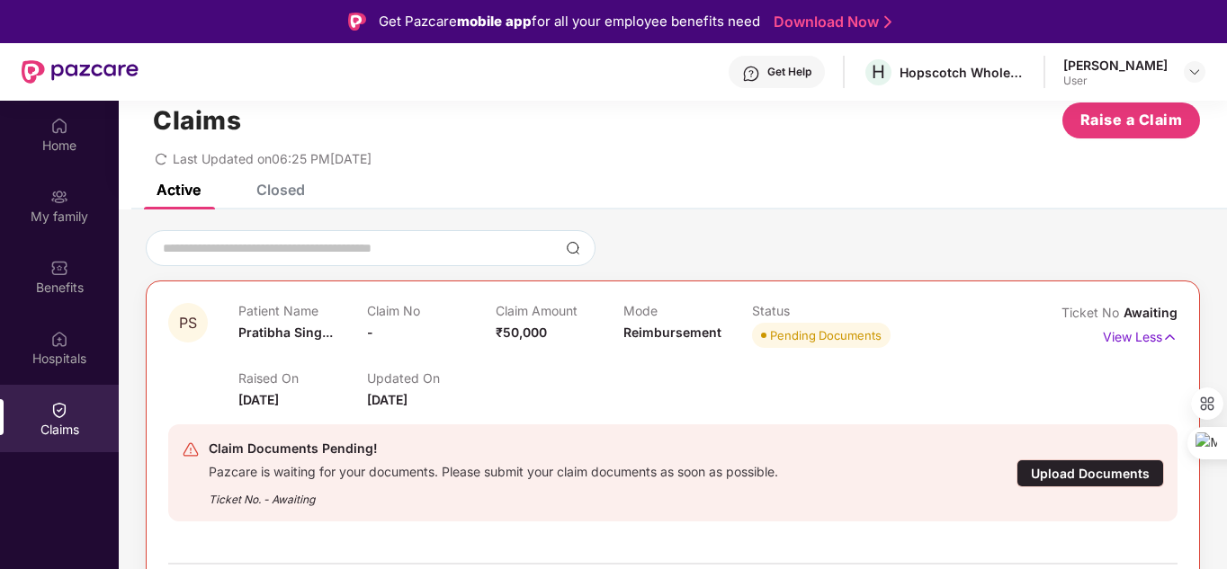
scroll to position [39, 0]
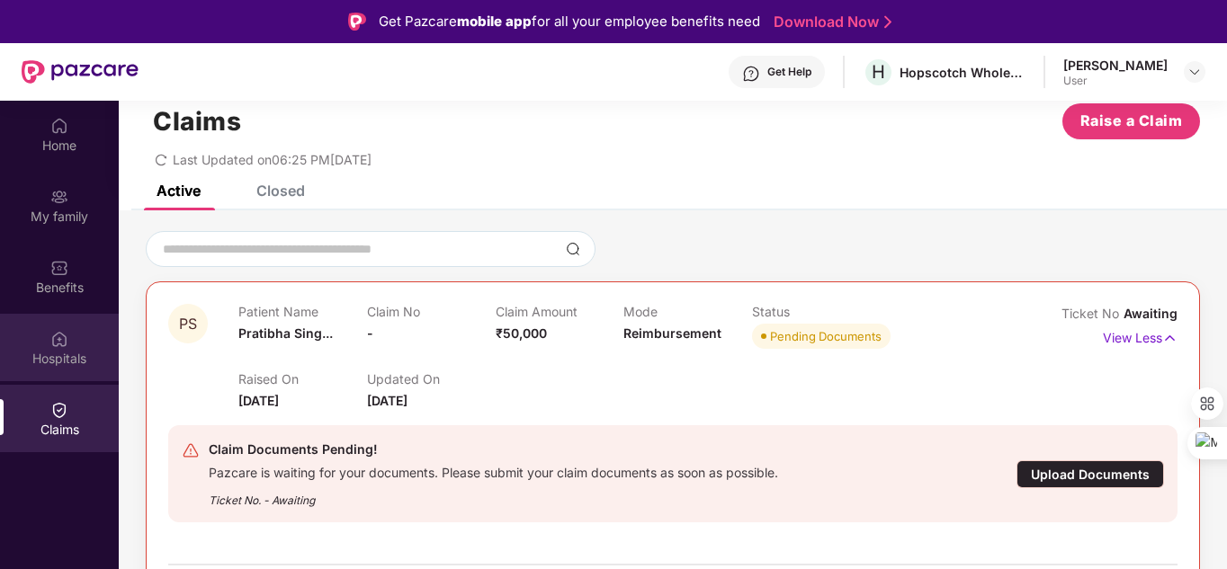
click at [85, 360] on div "Hospitals" at bounding box center [59, 359] width 119 height 18
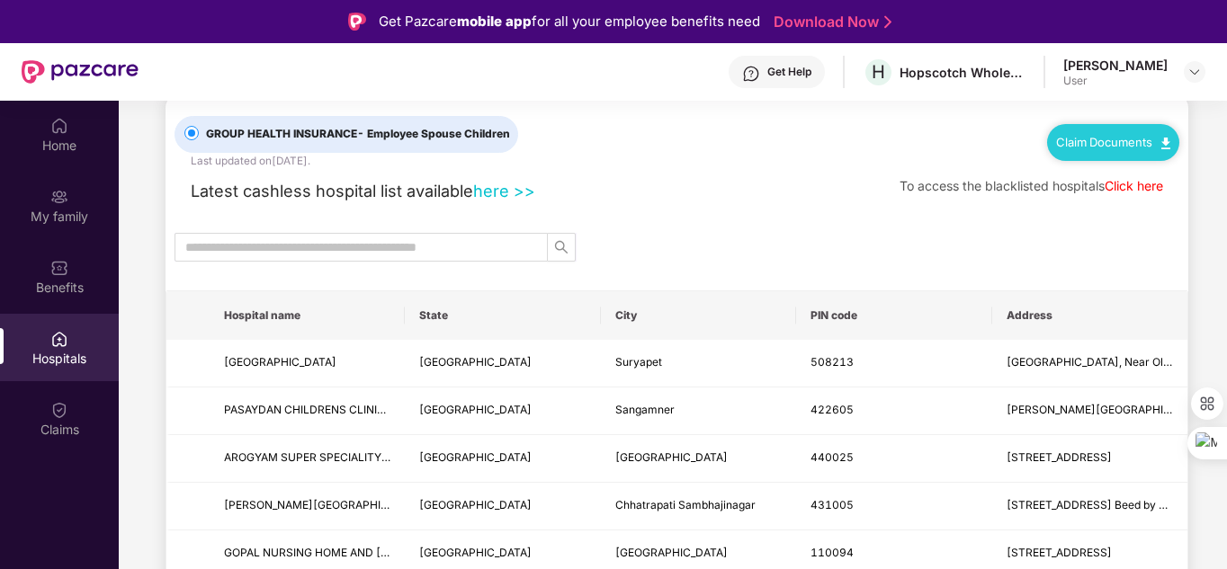
scroll to position [38, 0]
click at [1162, 139] on img at bounding box center [1165, 145] width 9 height 12
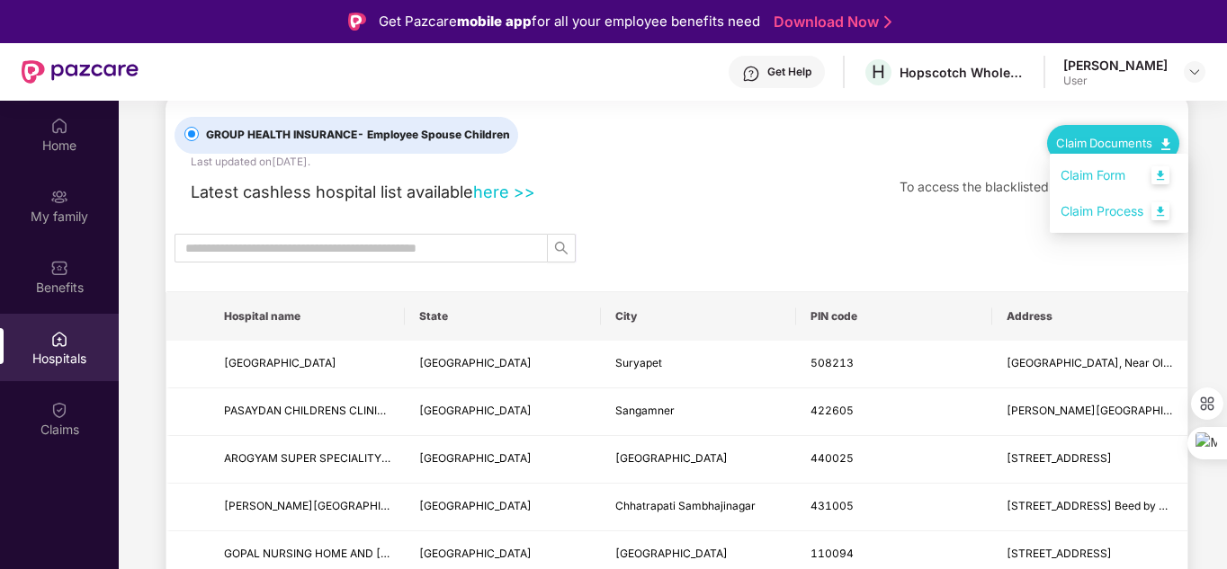
click at [1088, 176] on link "Claim Form" at bounding box center [1118, 176] width 117 height 39
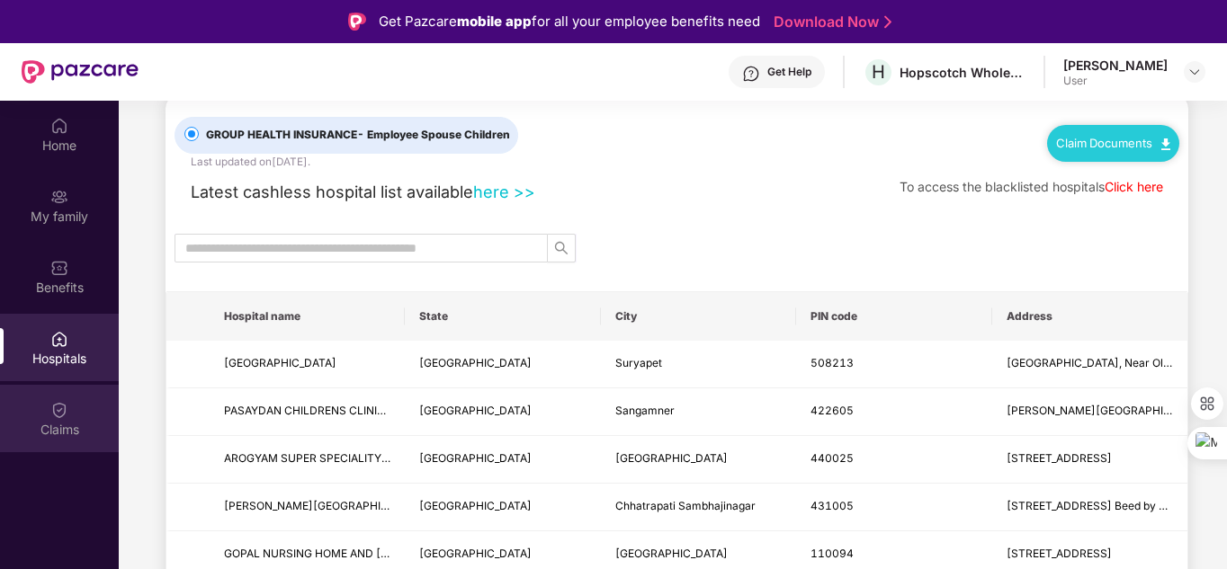
click at [77, 415] on div "Claims" at bounding box center [59, 418] width 119 height 67
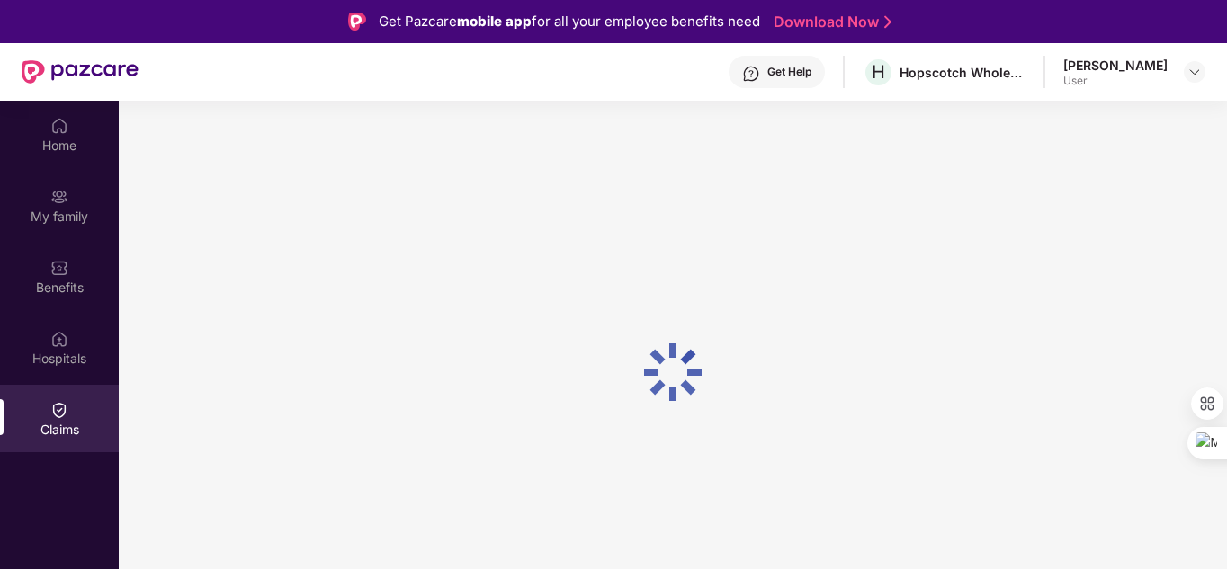
scroll to position [0, 0]
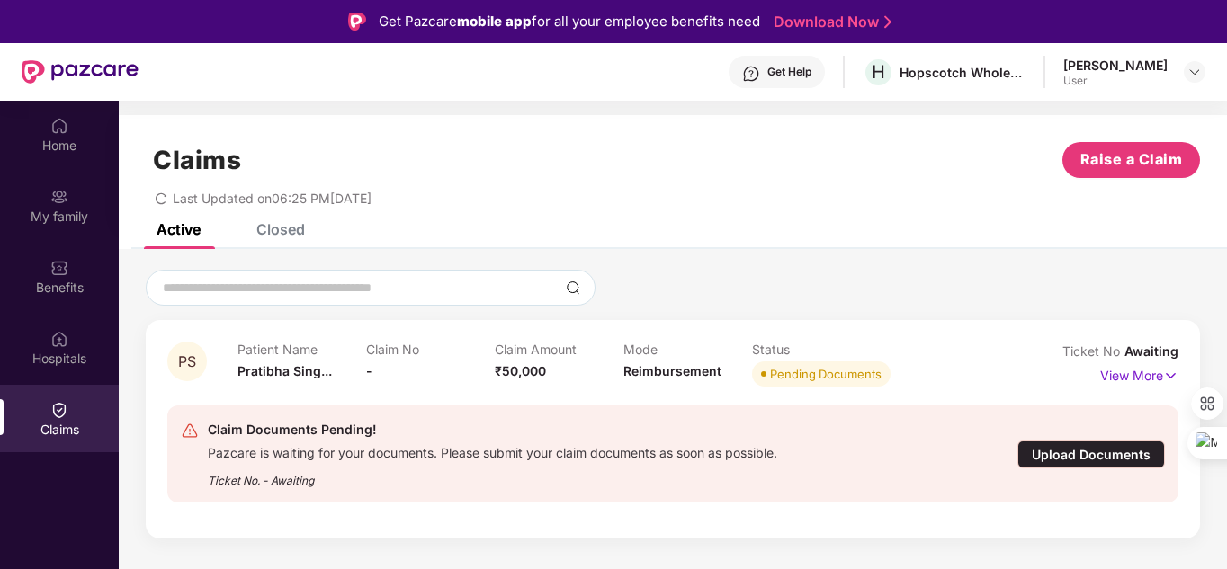
click at [711, 434] on div "Claim Documents Pending!" at bounding box center [492, 430] width 569 height 22
click at [1101, 455] on div "Upload Documents" at bounding box center [1091, 455] width 148 height 28
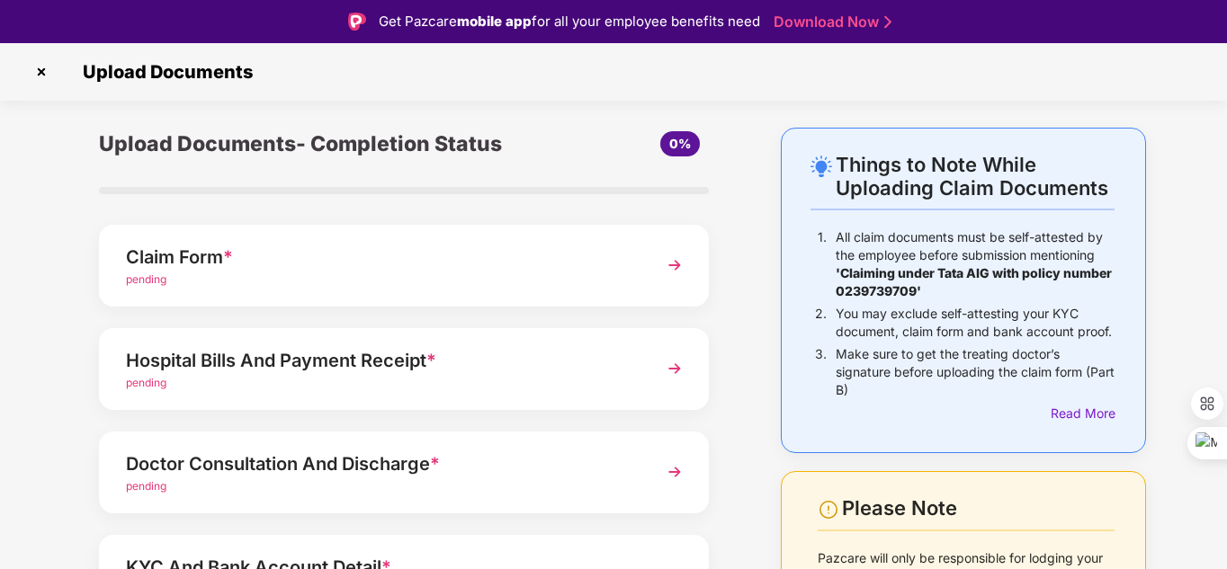
click at [676, 268] on img at bounding box center [674, 265] width 32 height 32
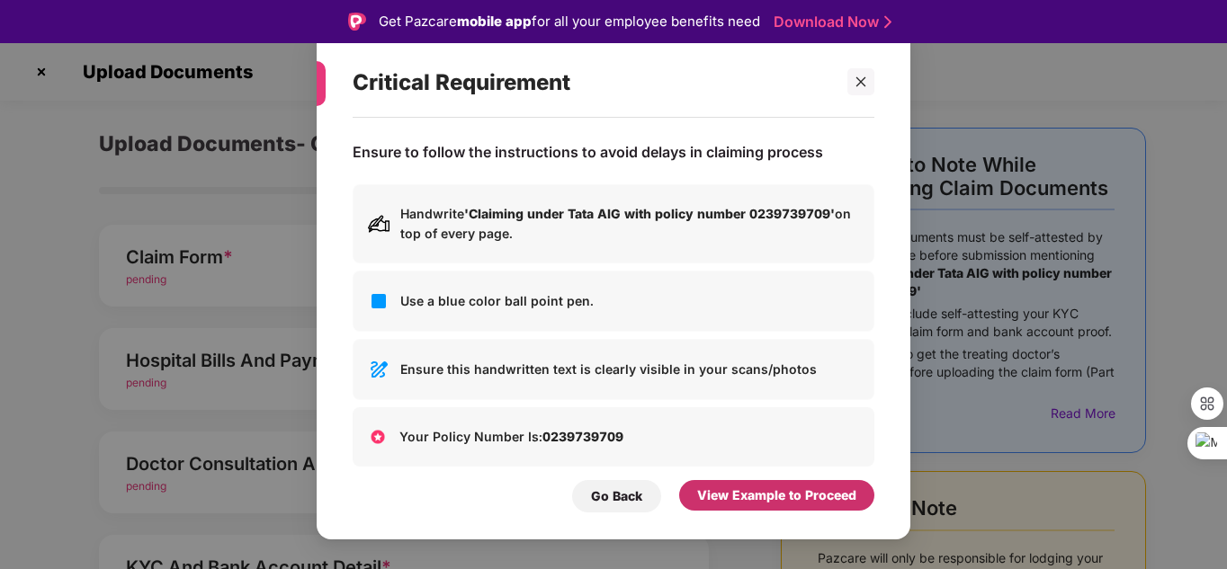
click at [741, 487] on div "View Example to Proceed" at bounding box center [776, 496] width 159 height 20
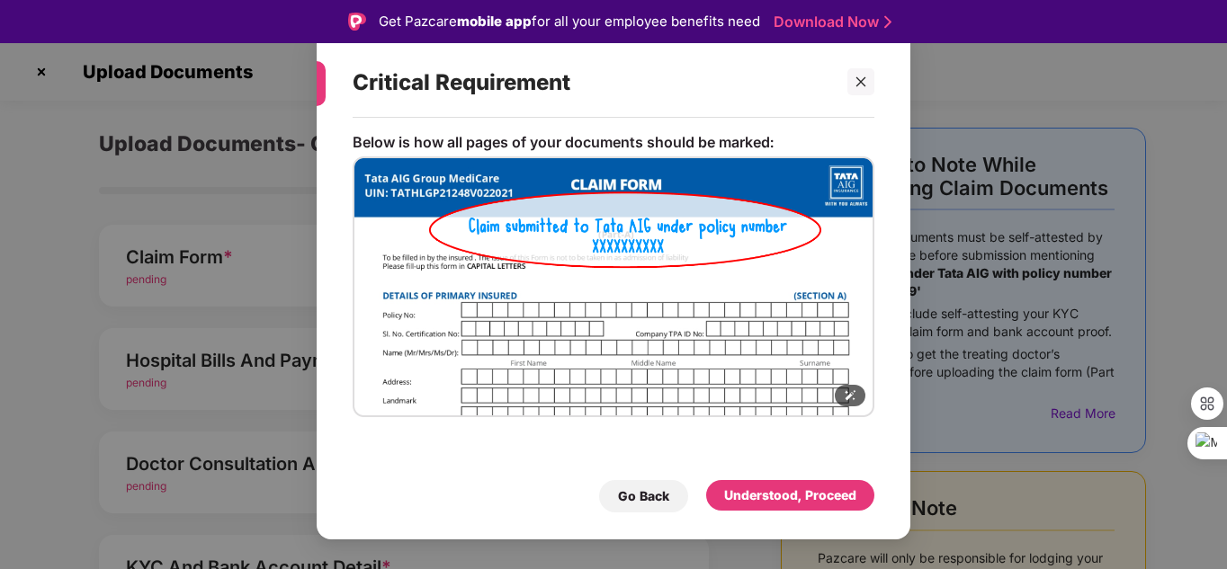
scroll to position [43, 0]
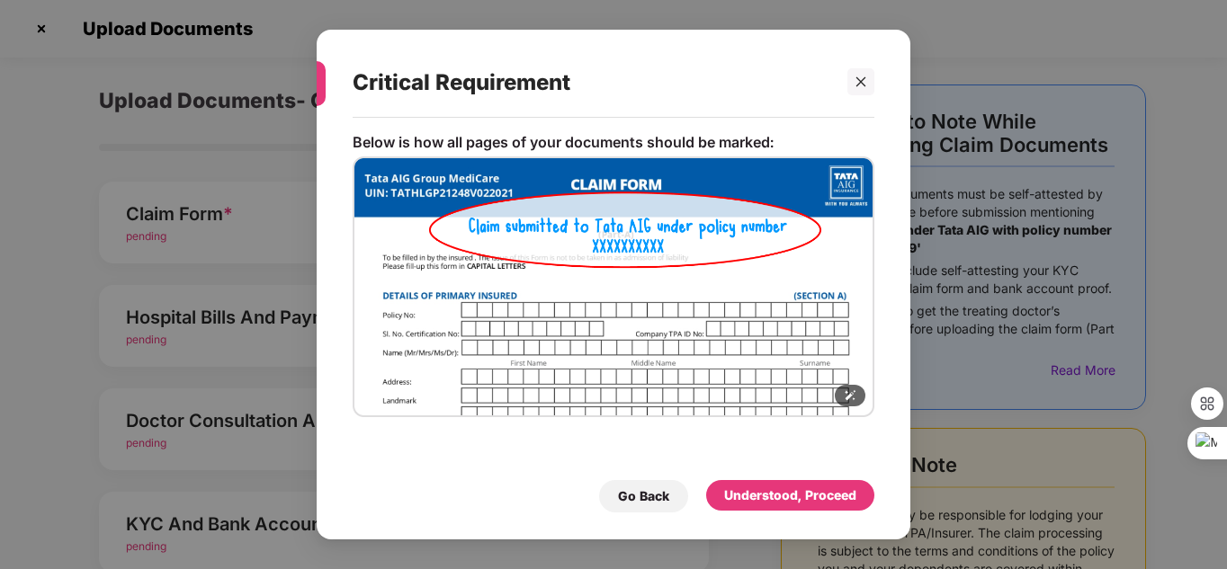
click at [717, 364] on img at bounding box center [614, 287] width 522 height 261
click at [848, 400] on icon at bounding box center [850, 395] width 13 height 13
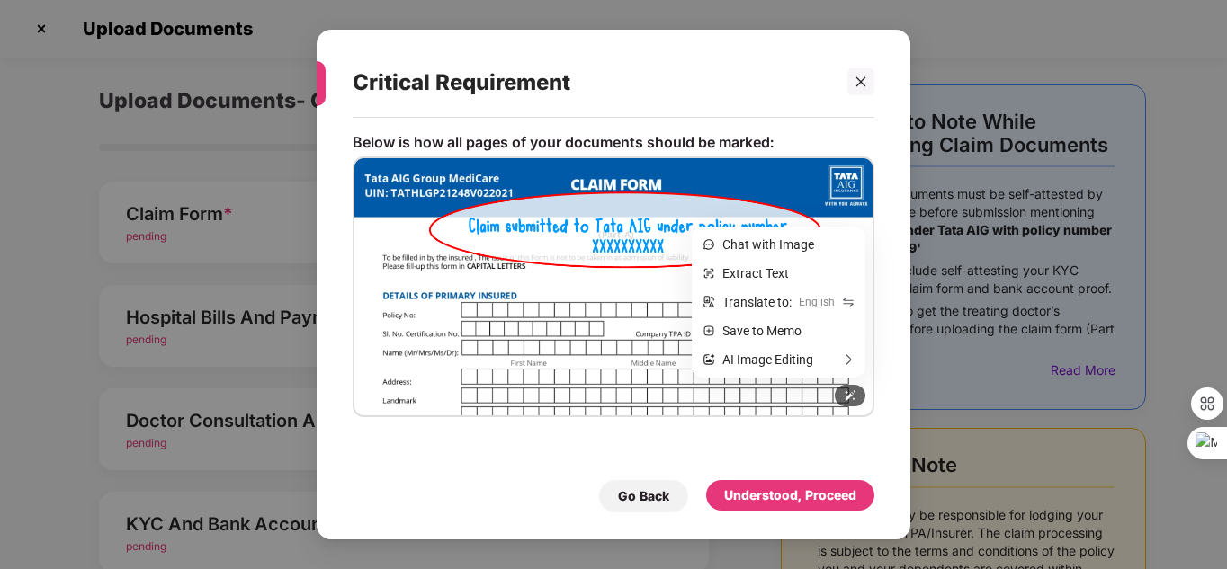
click at [579, 343] on img at bounding box center [614, 287] width 522 height 261
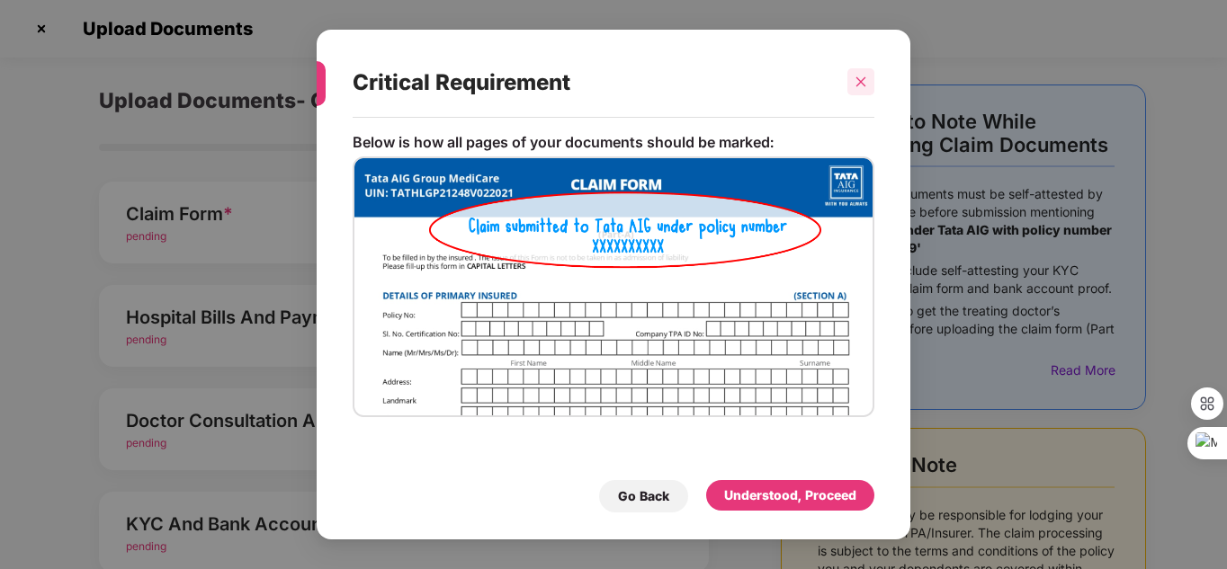
click at [870, 85] on div at bounding box center [860, 81] width 27 height 27
